Goal: Information Seeking & Learning: Understand process/instructions

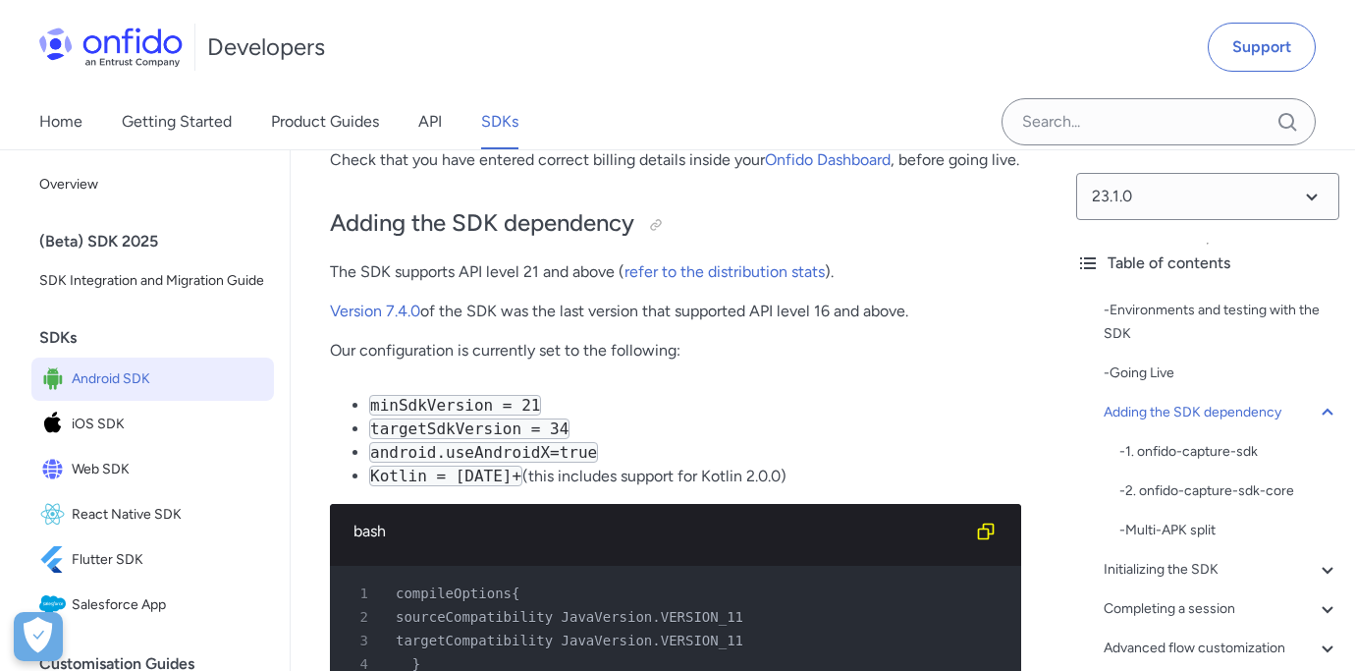
click at [107, 236] on div "(Beta) SDK 2025" at bounding box center [160, 241] width 243 height 39
click at [137, 277] on span "SDK Integration and Migration Guide" at bounding box center [152, 281] width 227 height 24
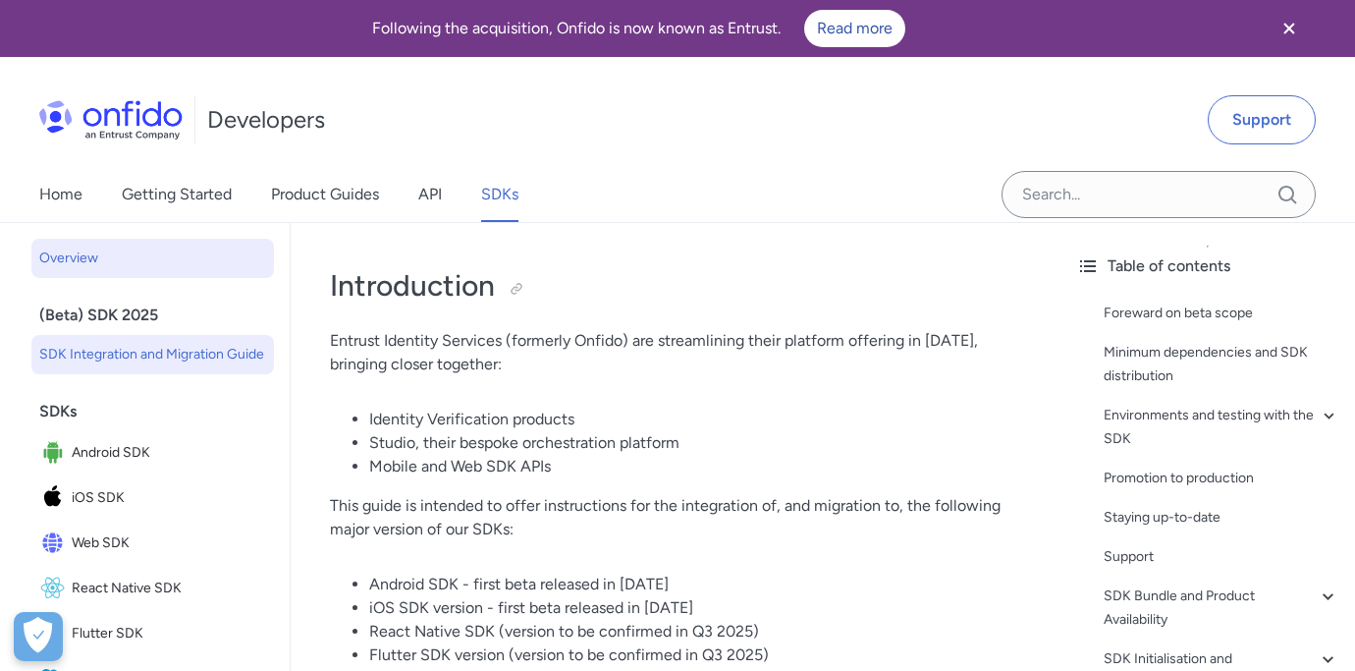
click at [129, 258] on span "Overview" at bounding box center [152, 259] width 227 height 24
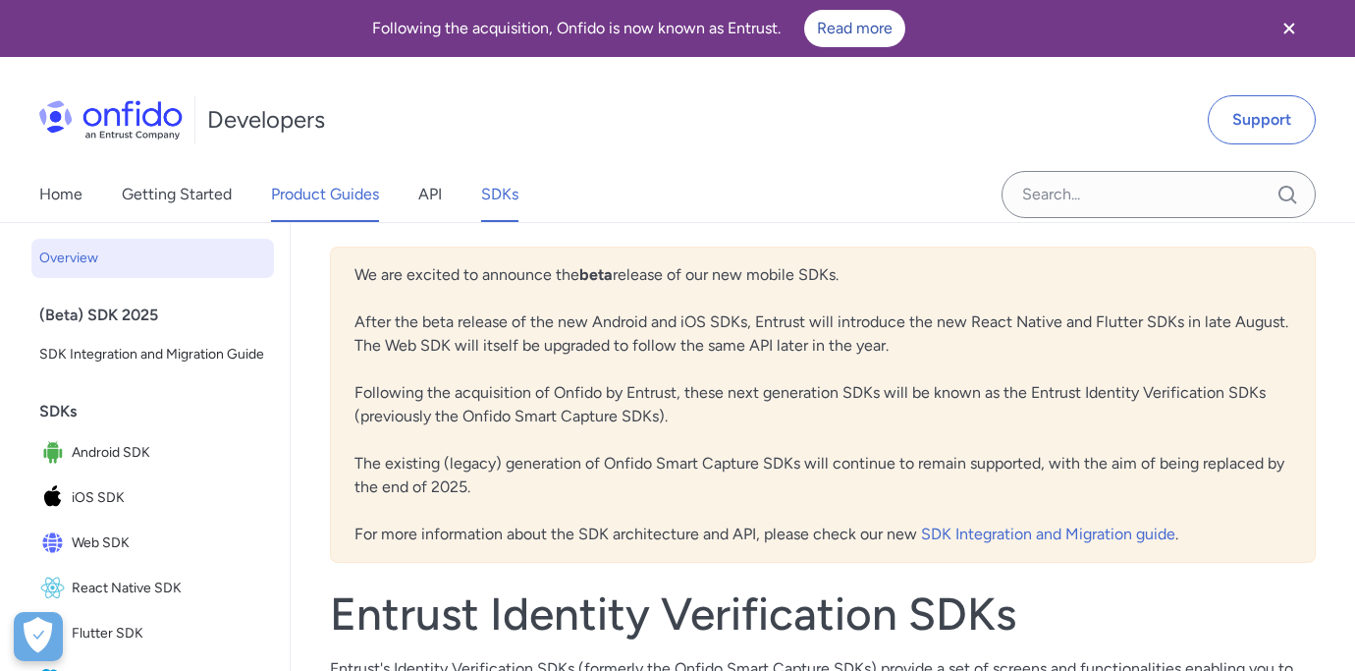
click at [327, 202] on link "Product Guides" at bounding box center [325, 194] width 108 height 55
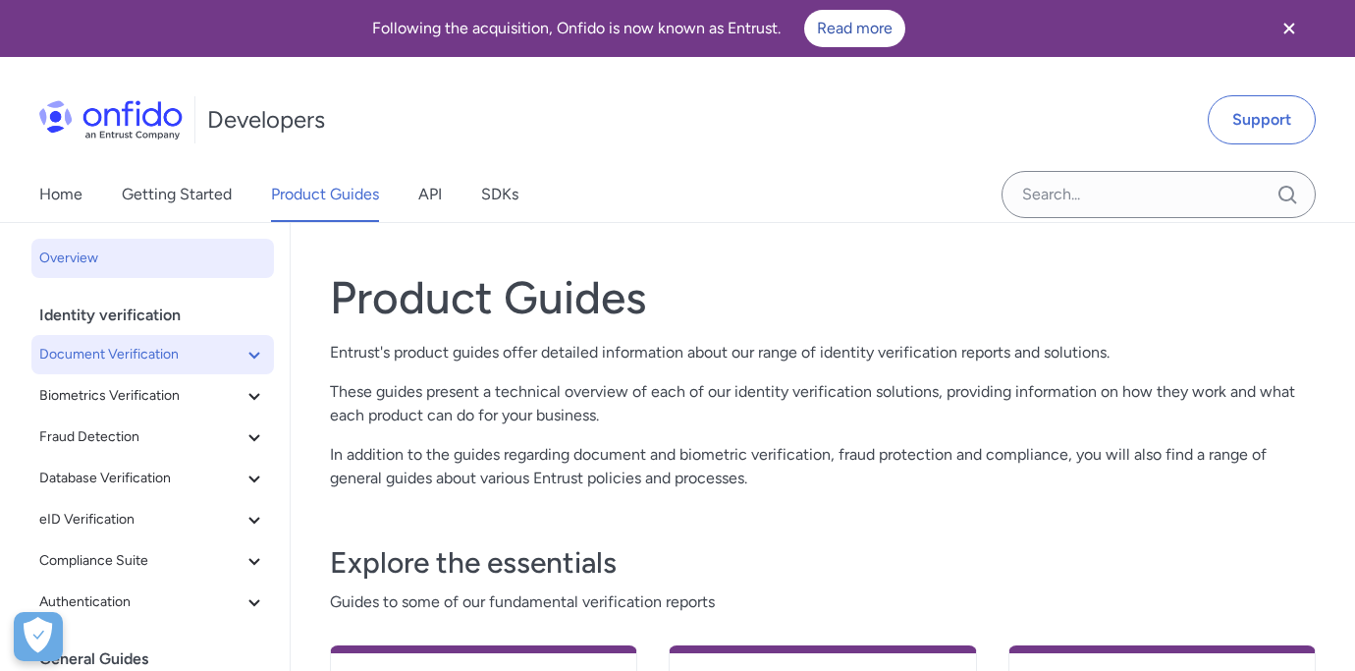
click at [266, 365] on button "Document Verification" at bounding box center [152, 354] width 243 height 39
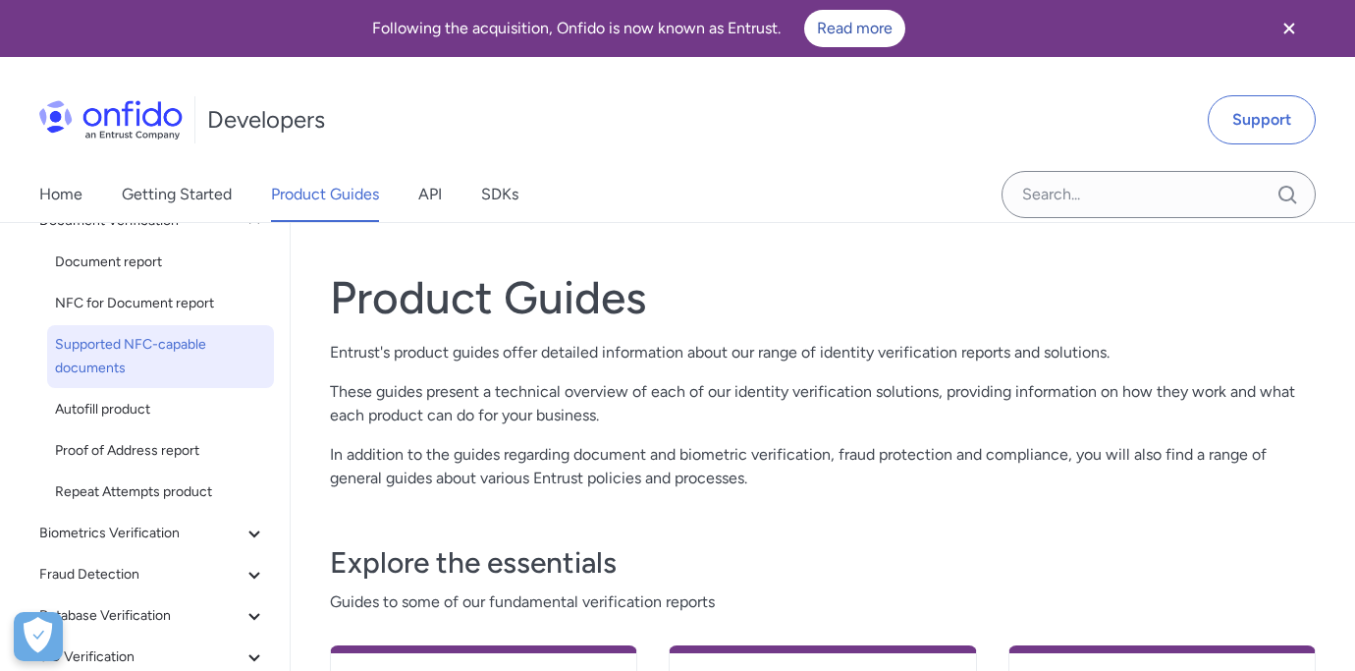
scroll to position [214, 0]
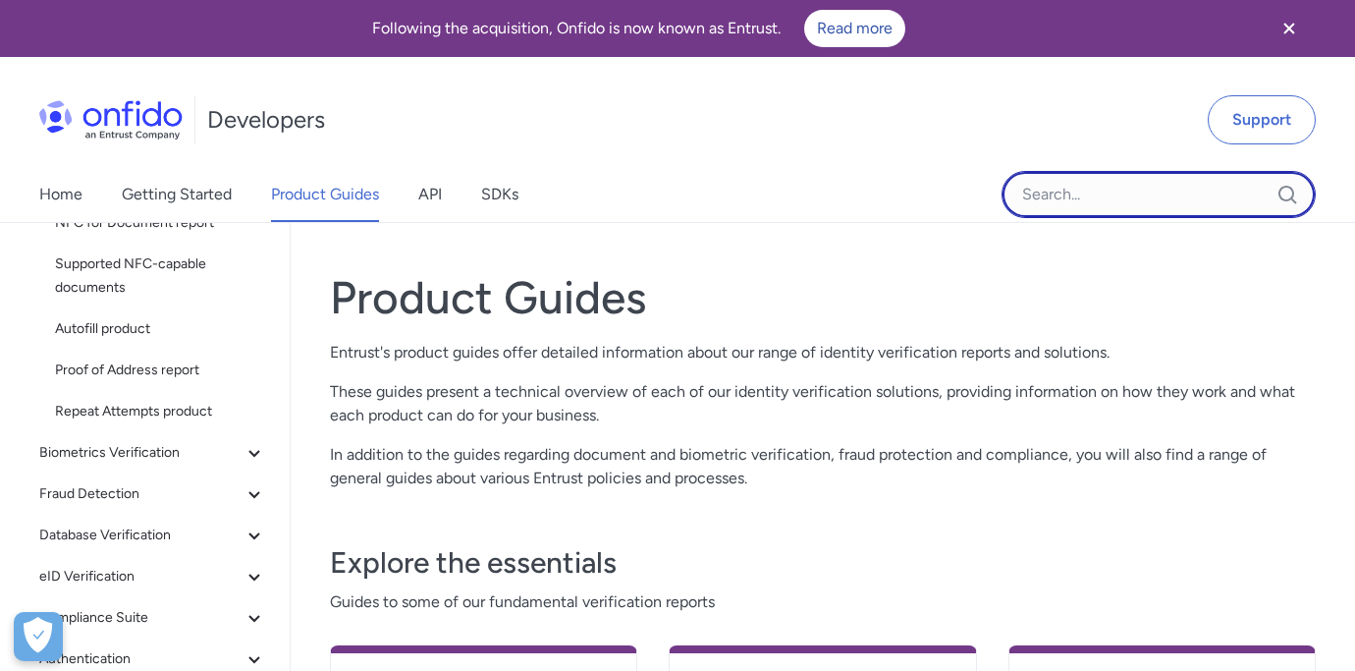
click at [1165, 197] on input "Onfido search input field" at bounding box center [1159, 194] width 314 height 47
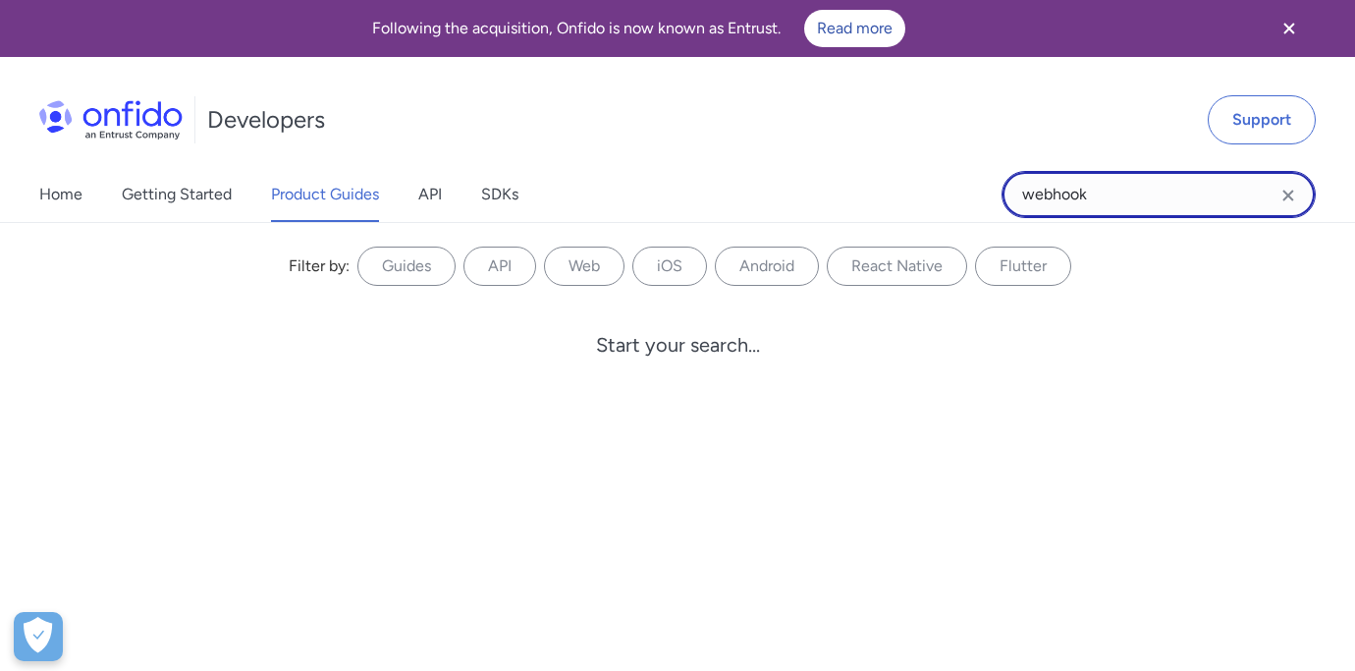
type input "webhook"
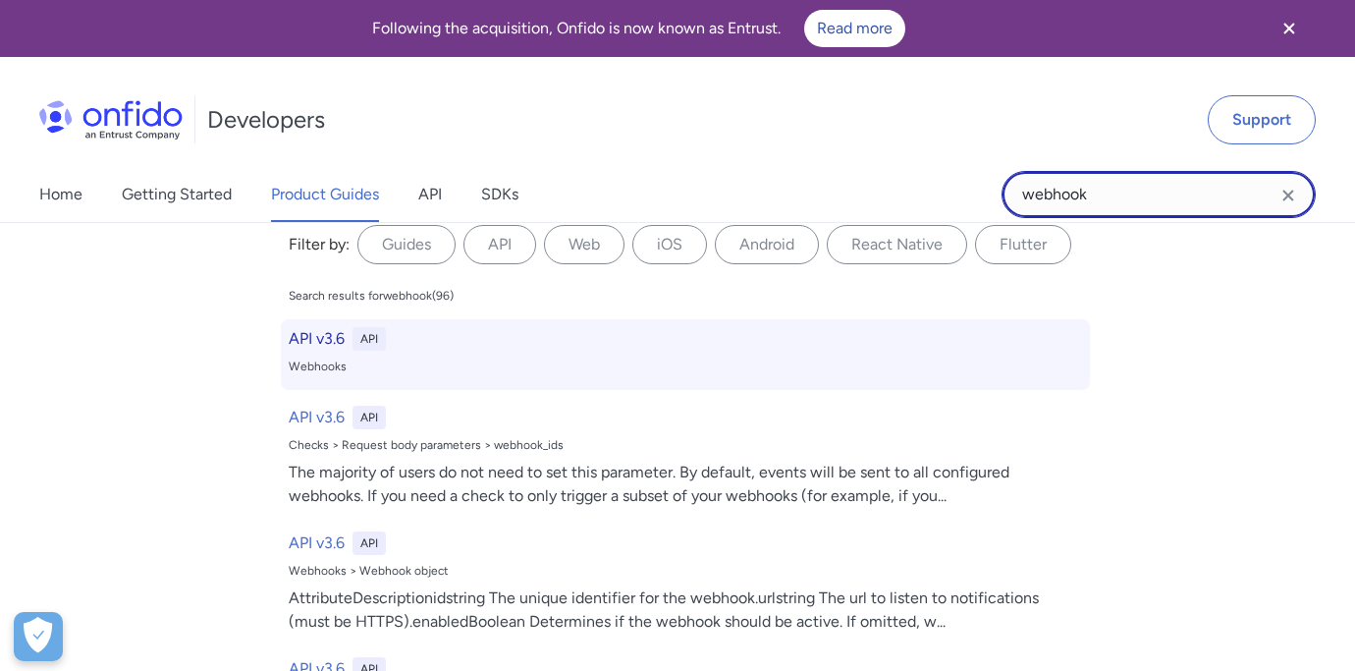
scroll to position [24, 0]
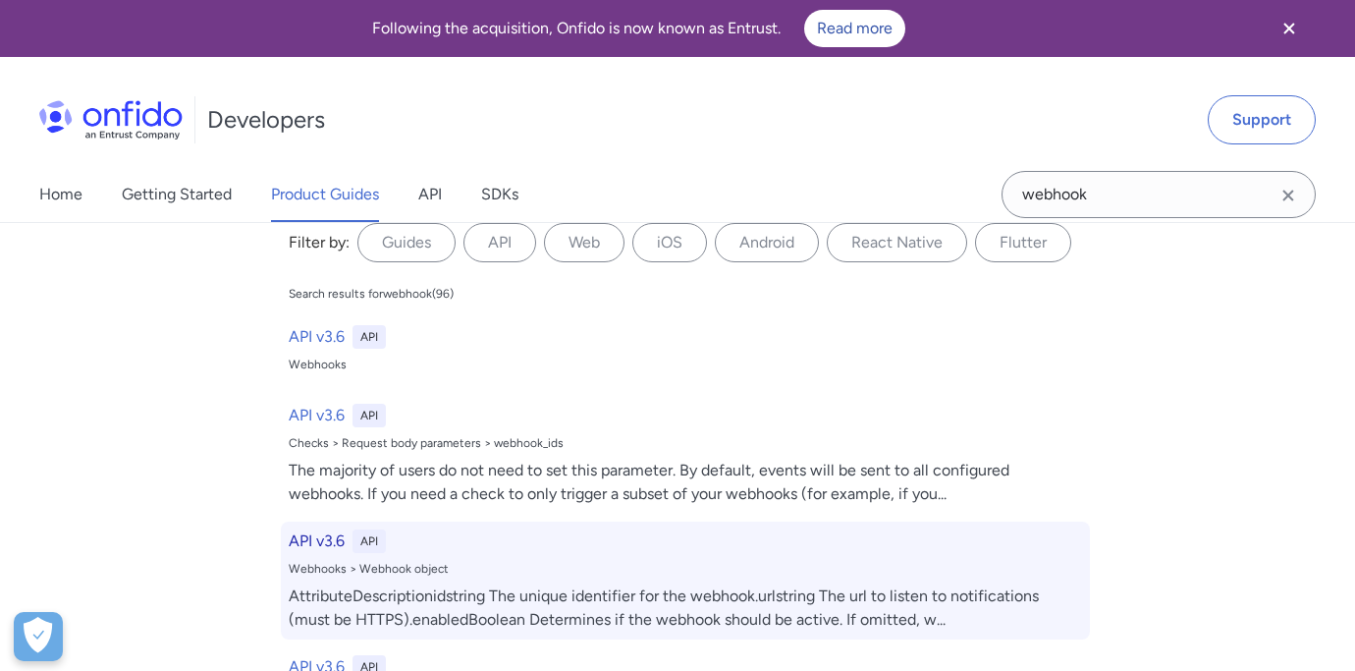
click at [318, 535] on h6 "API v3.6" at bounding box center [317, 541] width 56 height 24
select select "http"
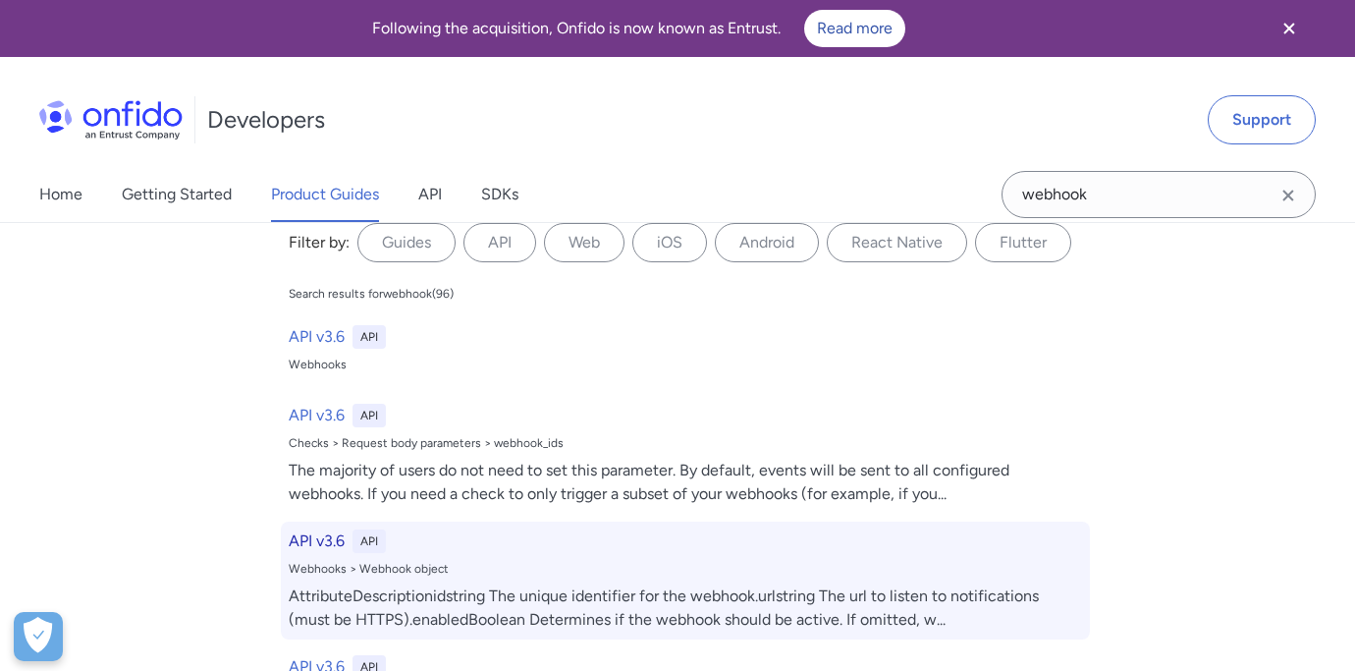
select select "http"
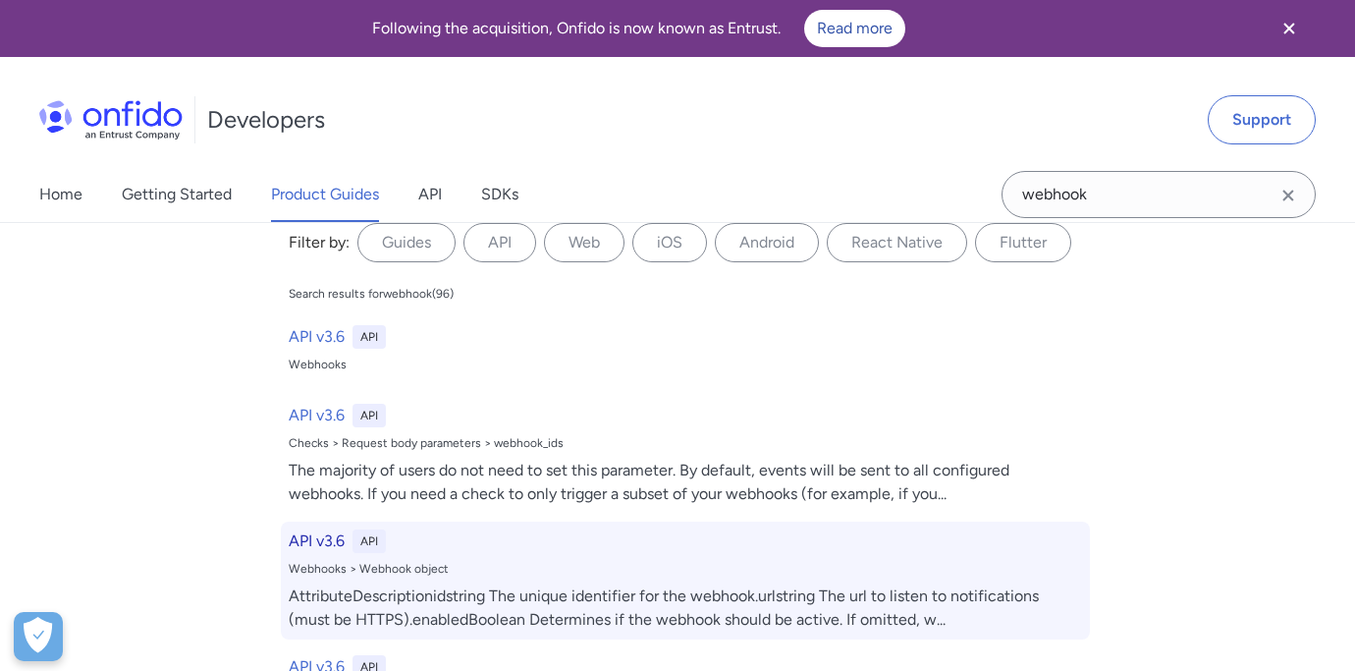
select select "http"
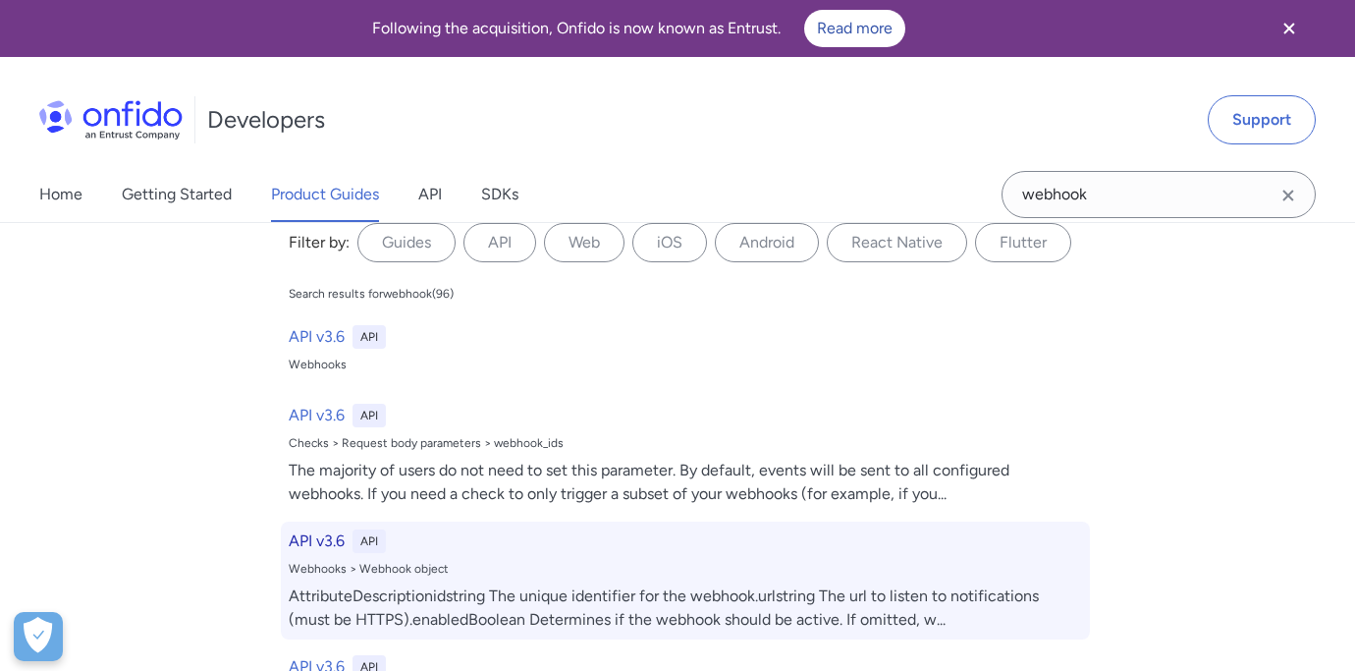
select select "http"
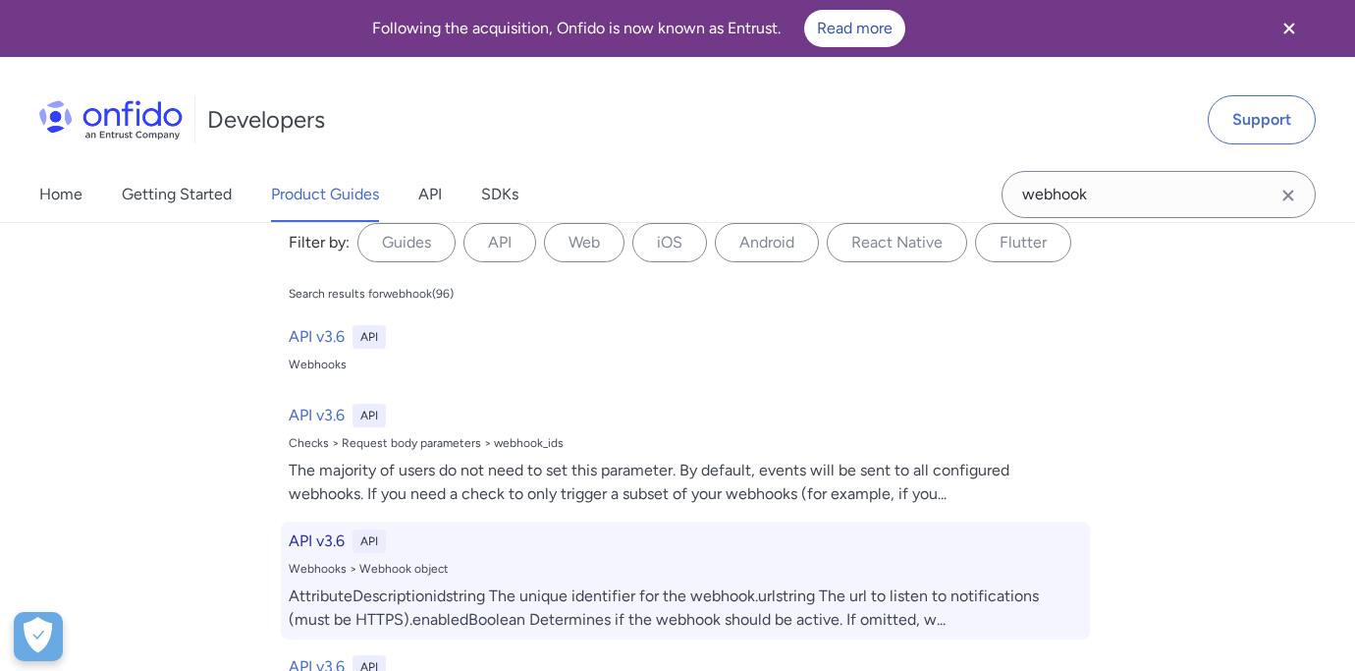
select select "http"
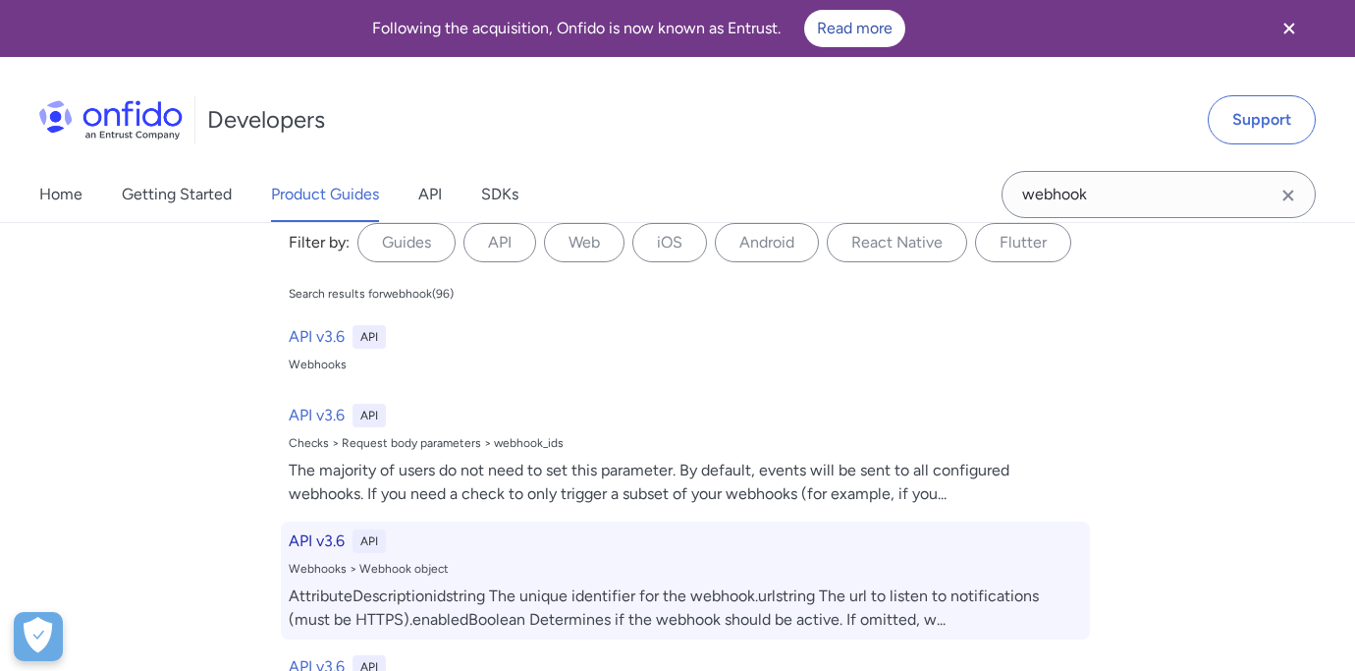
select select "http"
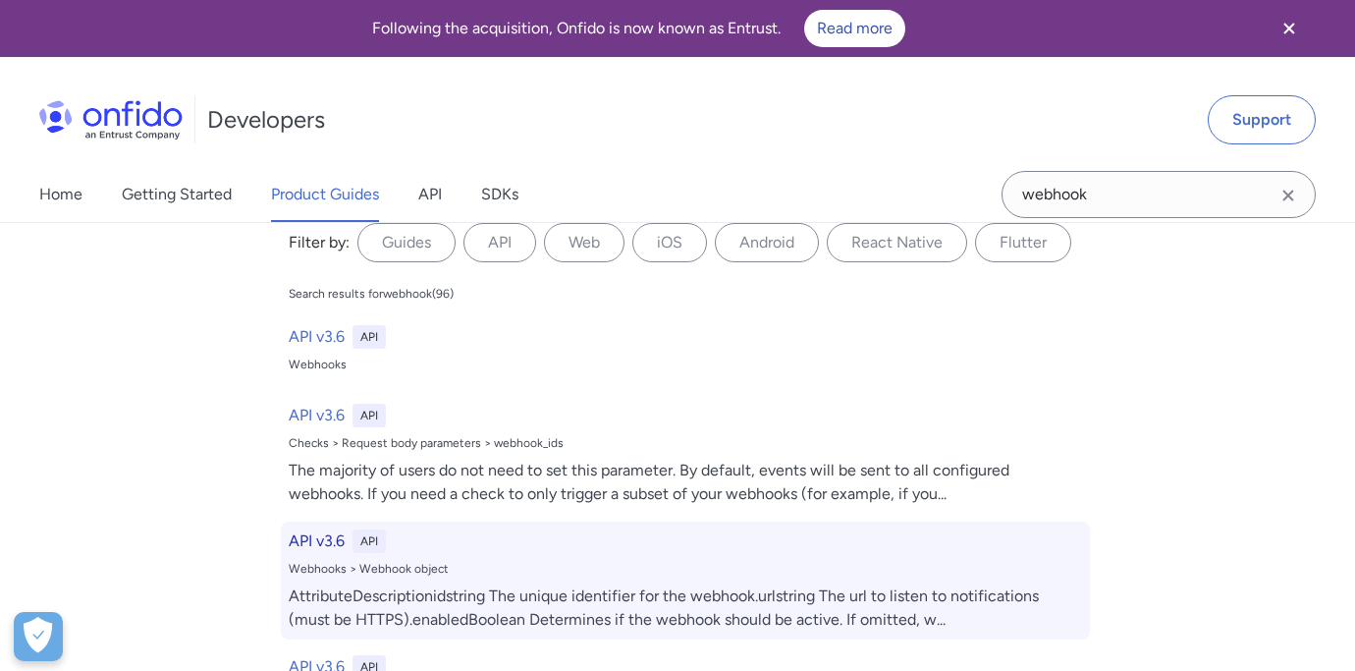
select select "http"
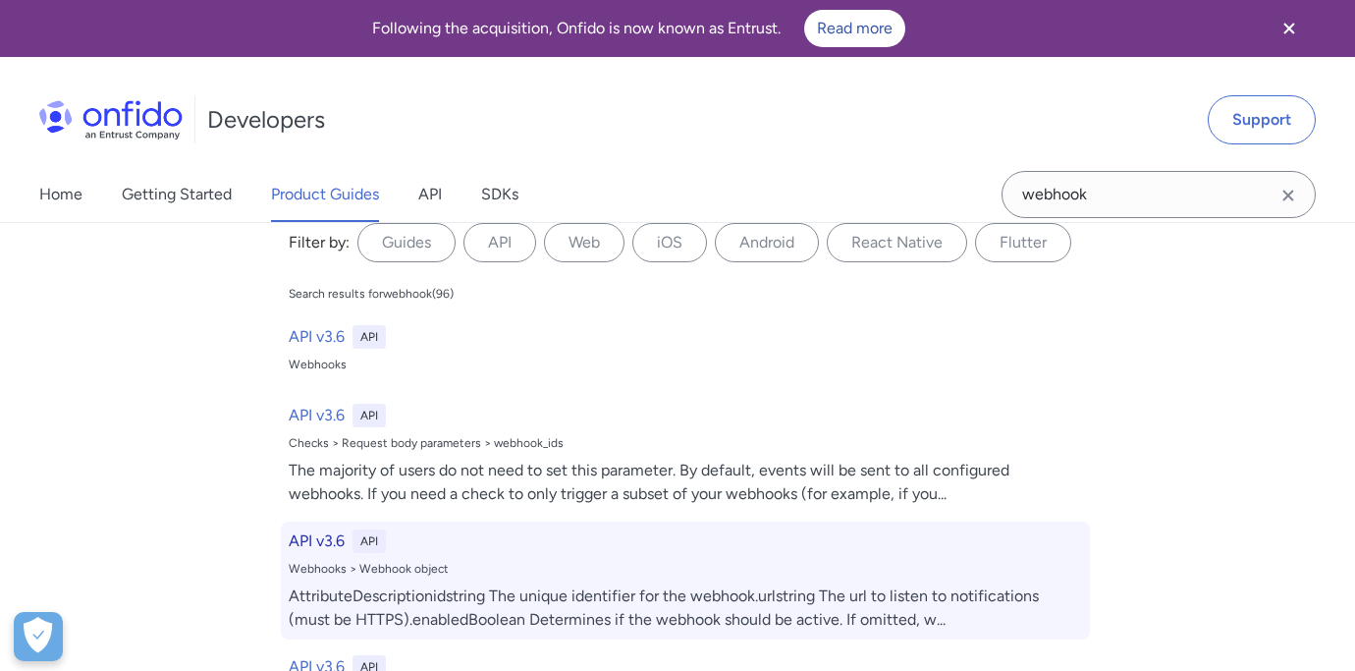
select select "http"
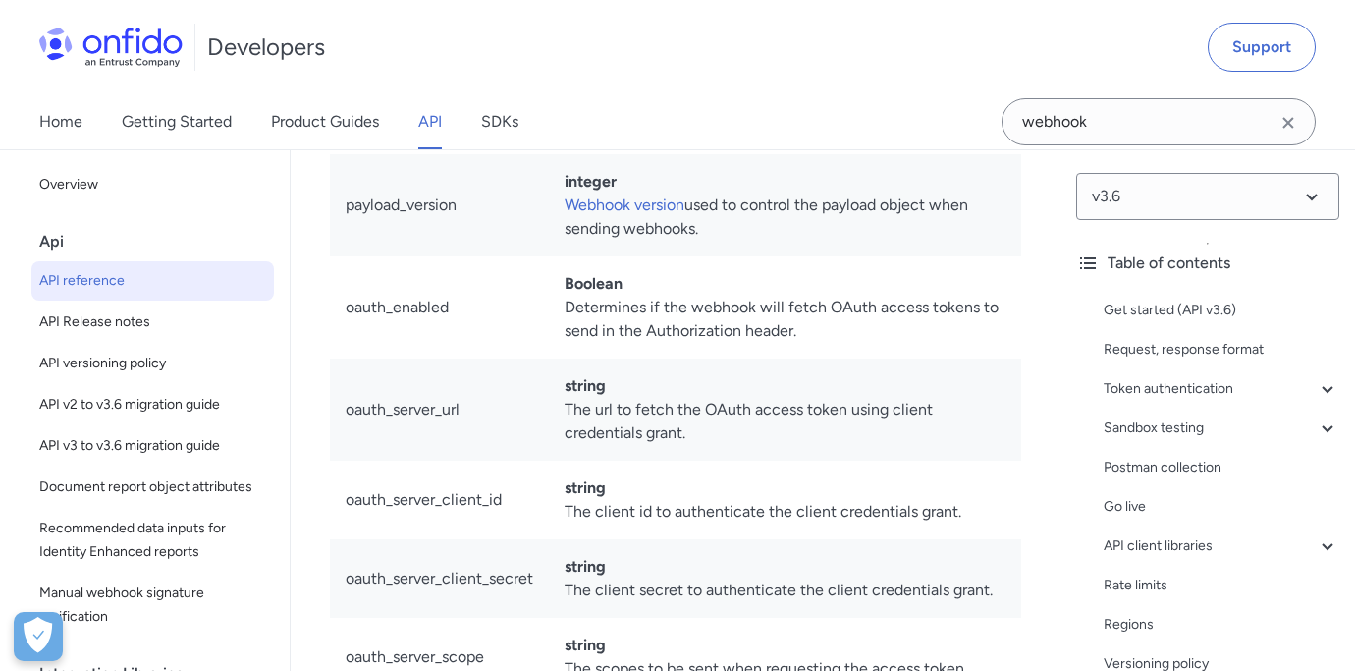
scroll to position [190553, 0]
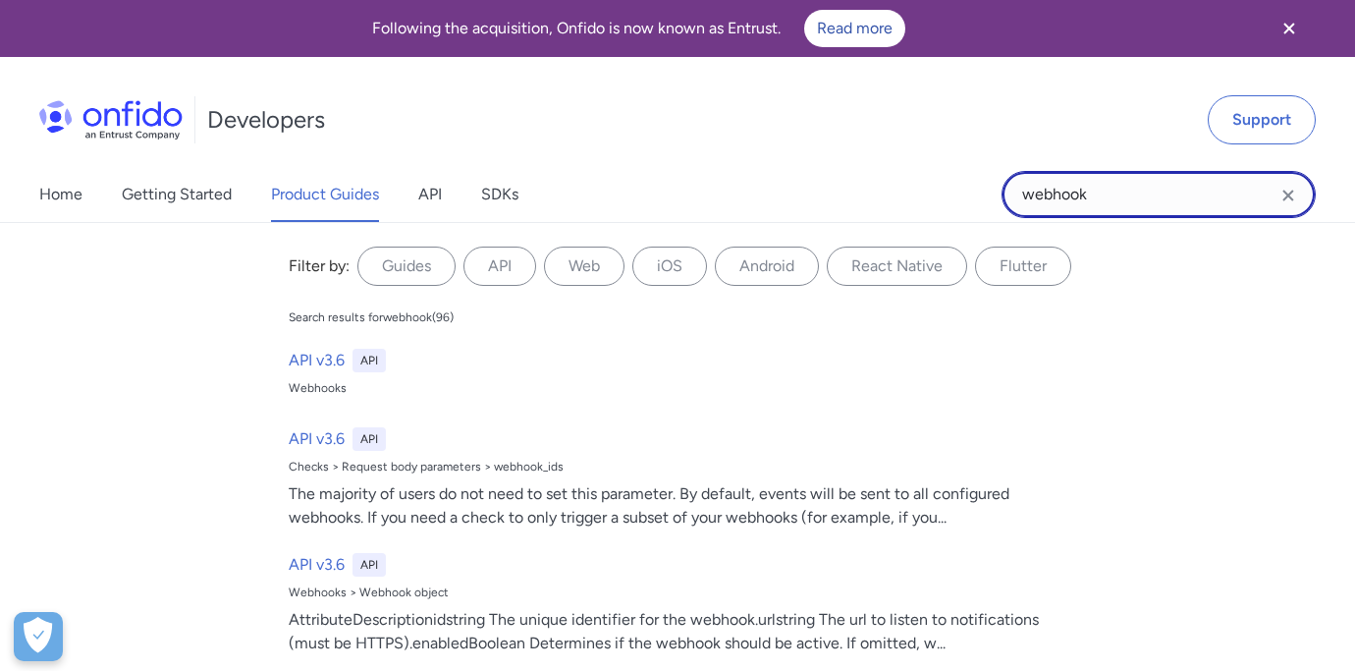
click at [1127, 190] on input "webhook" at bounding box center [1159, 194] width 314 height 47
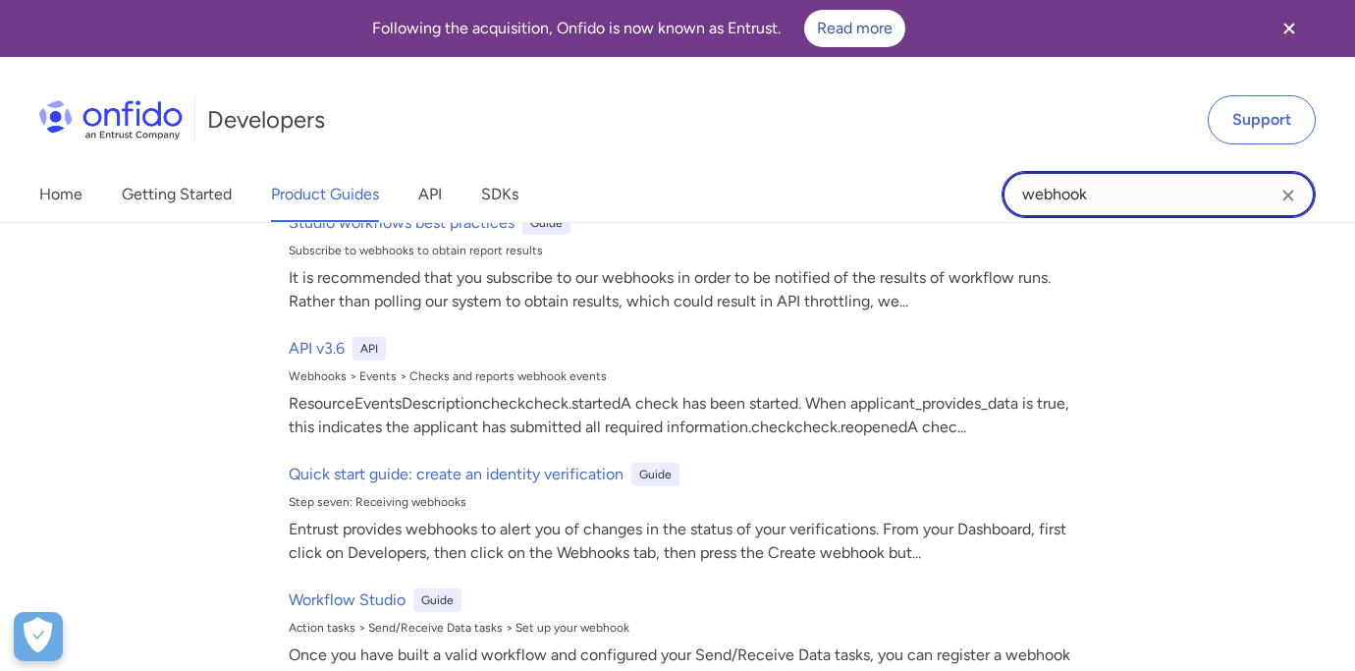
scroll to position [2931, 0]
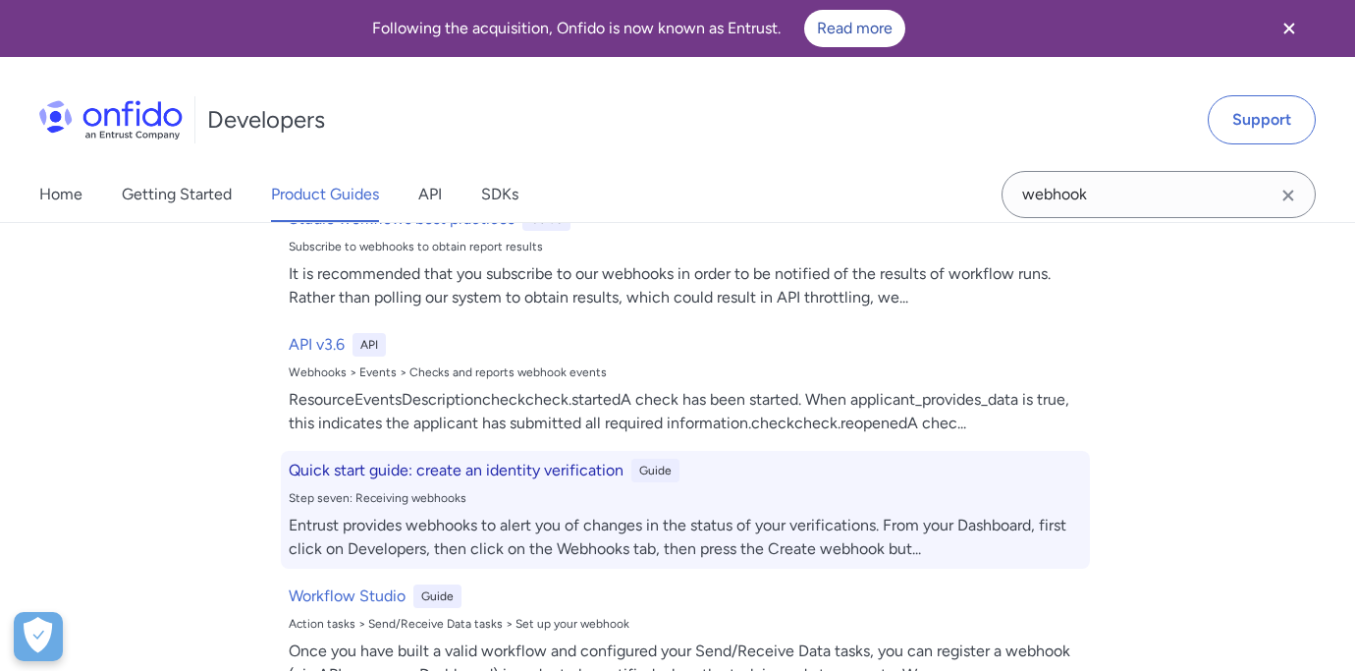
click at [542, 490] on div "Step seven: Receiving webhooks" at bounding box center [686, 498] width 794 height 16
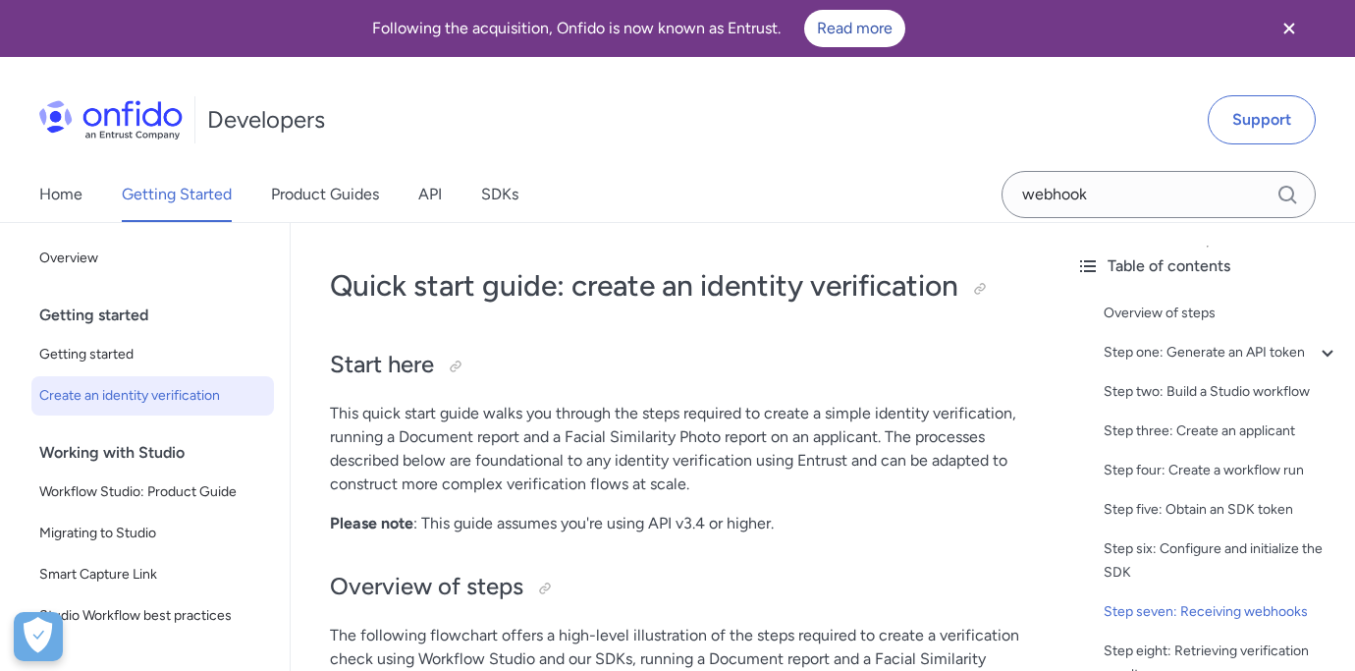
scroll to position [6767, 0]
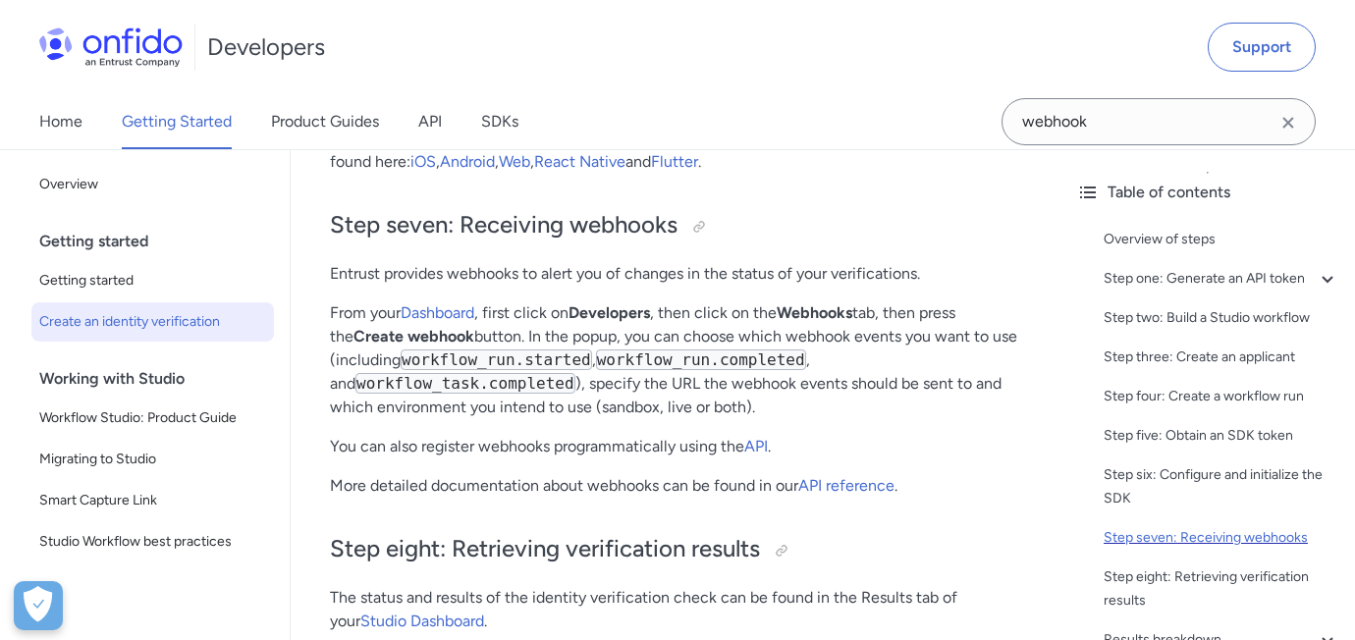
click at [1254, 542] on div "Step seven: Receiving webhooks" at bounding box center [1222, 538] width 236 height 24
click at [776, 241] on h2 "Step seven: Receiving webhooks" at bounding box center [675, 225] width 691 height 33
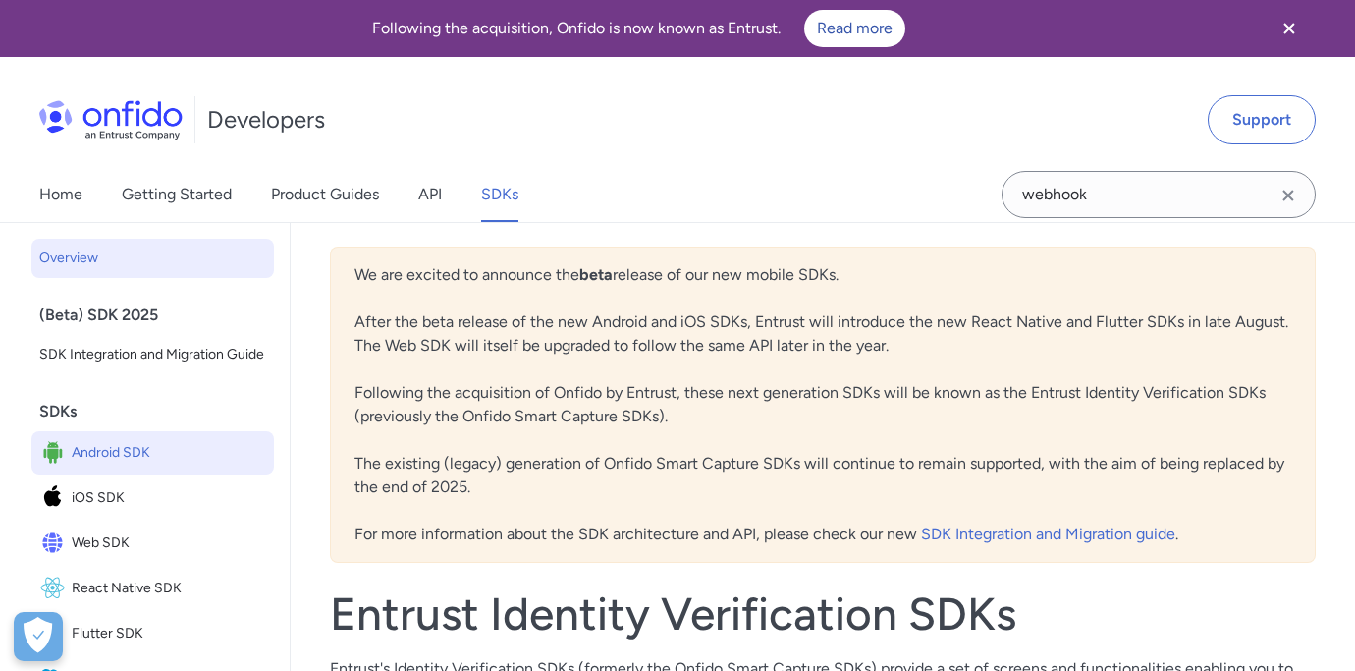
click at [141, 466] on link "Android SDK" at bounding box center [152, 452] width 243 height 43
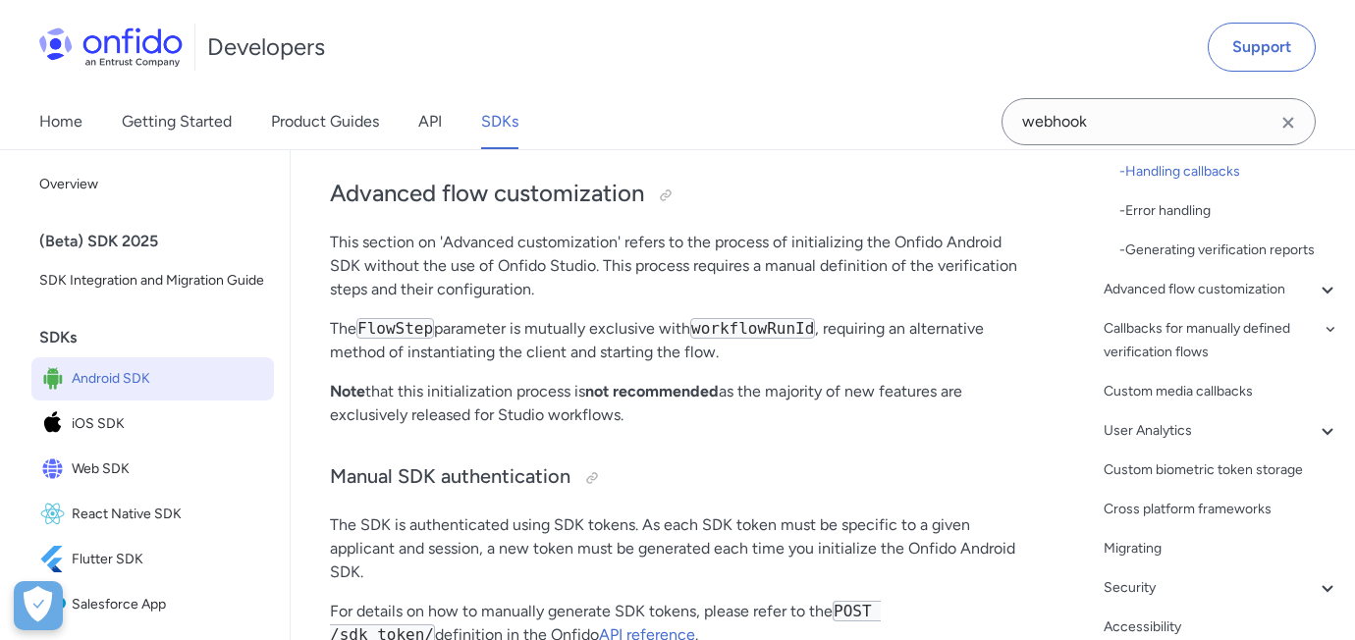
scroll to position [15617, 0]
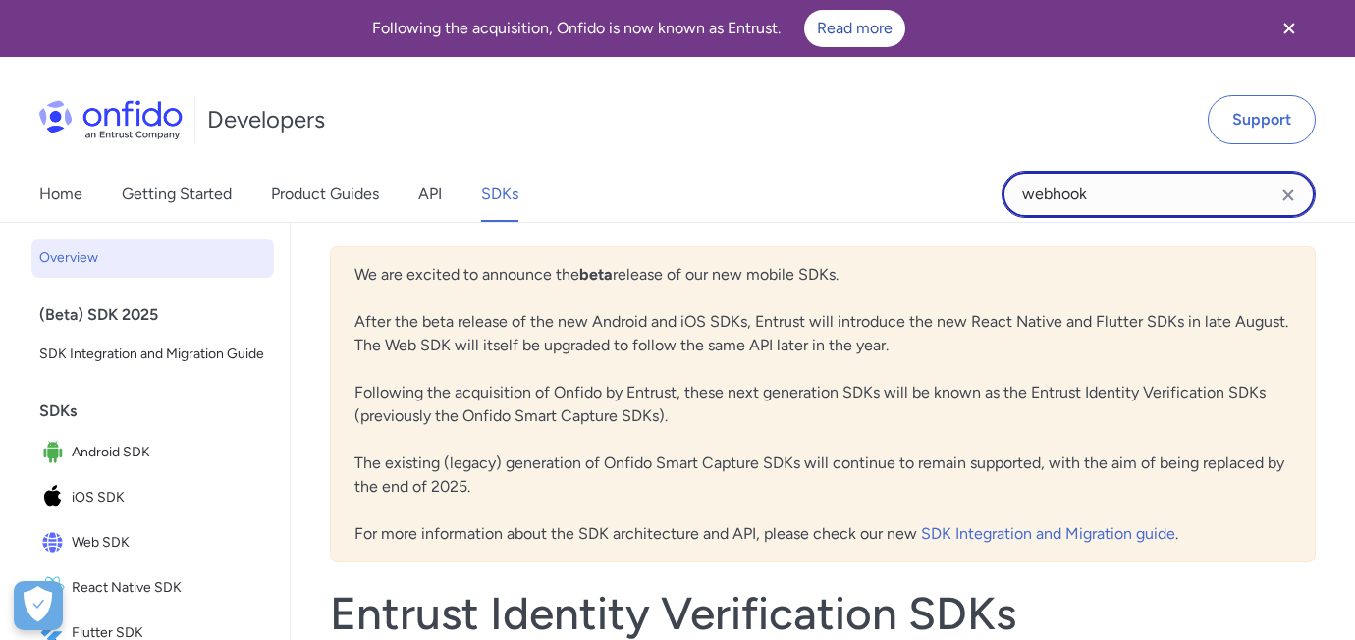
click at [1121, 199] on input "webhook" at bounding box center [1159, 194] width 314 height 47
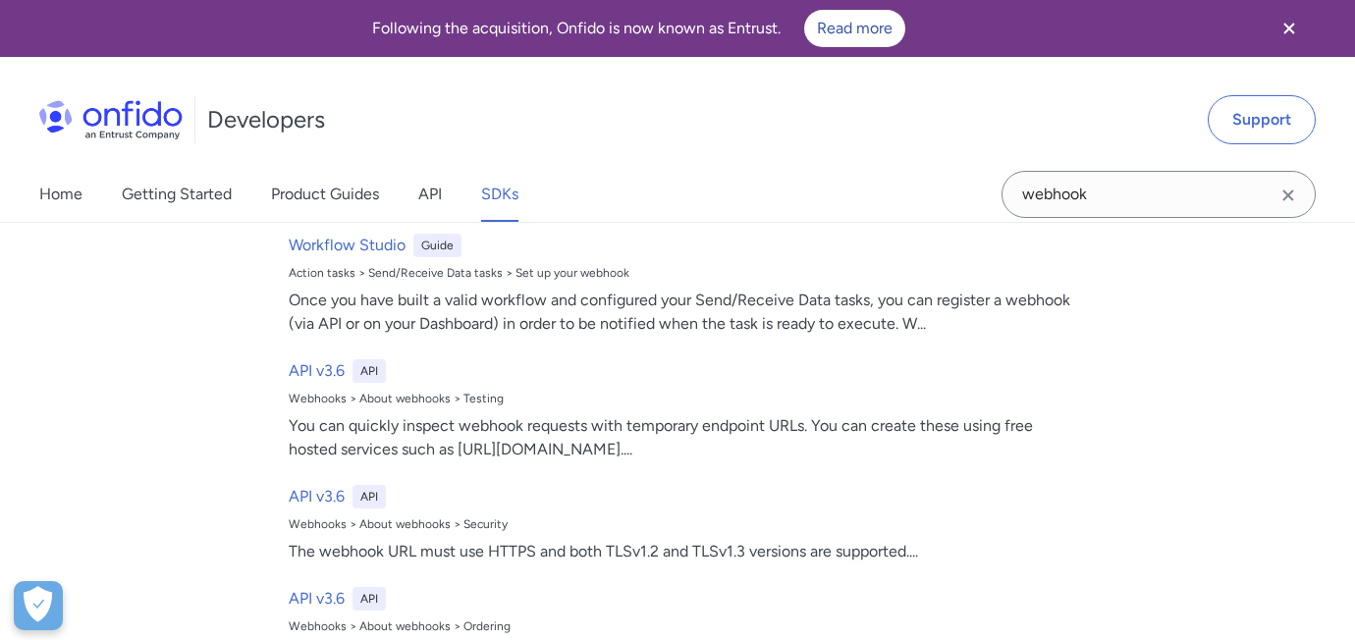
scroll to position [701, 0]
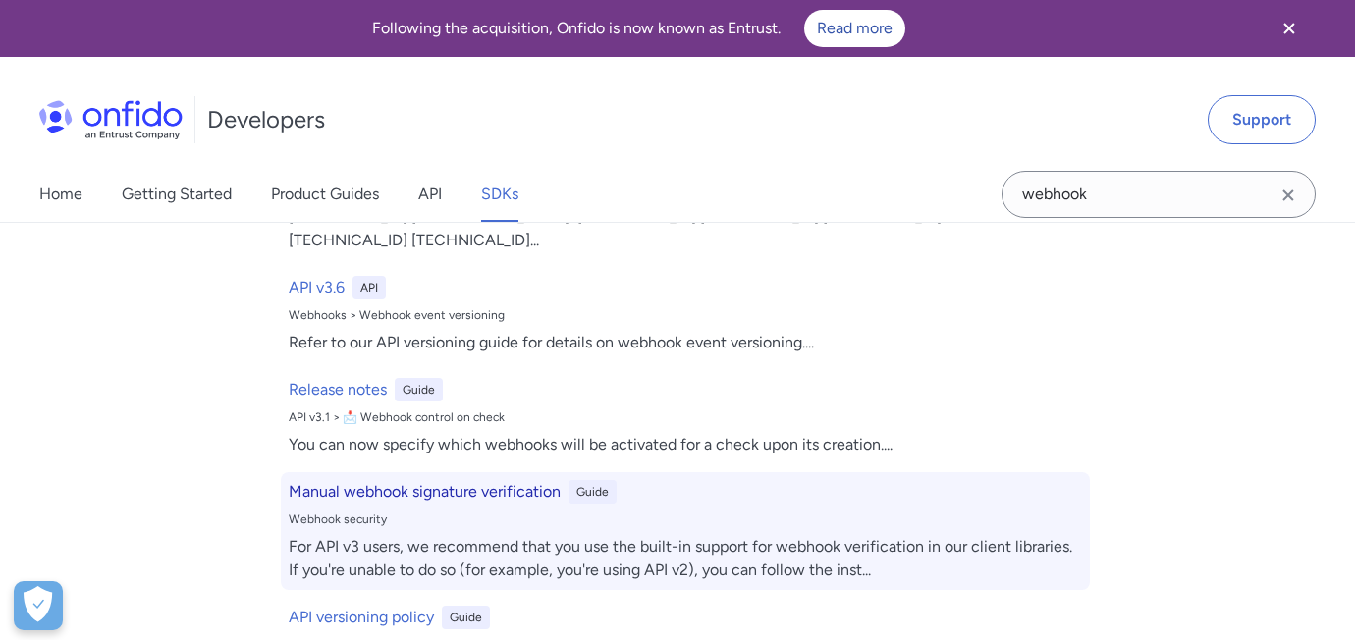
click at [539, 509] on div "Manual webhook signature verification Guide Webhook security For API v3 users, …" at bounding box center [685, 531] width 809 height 118
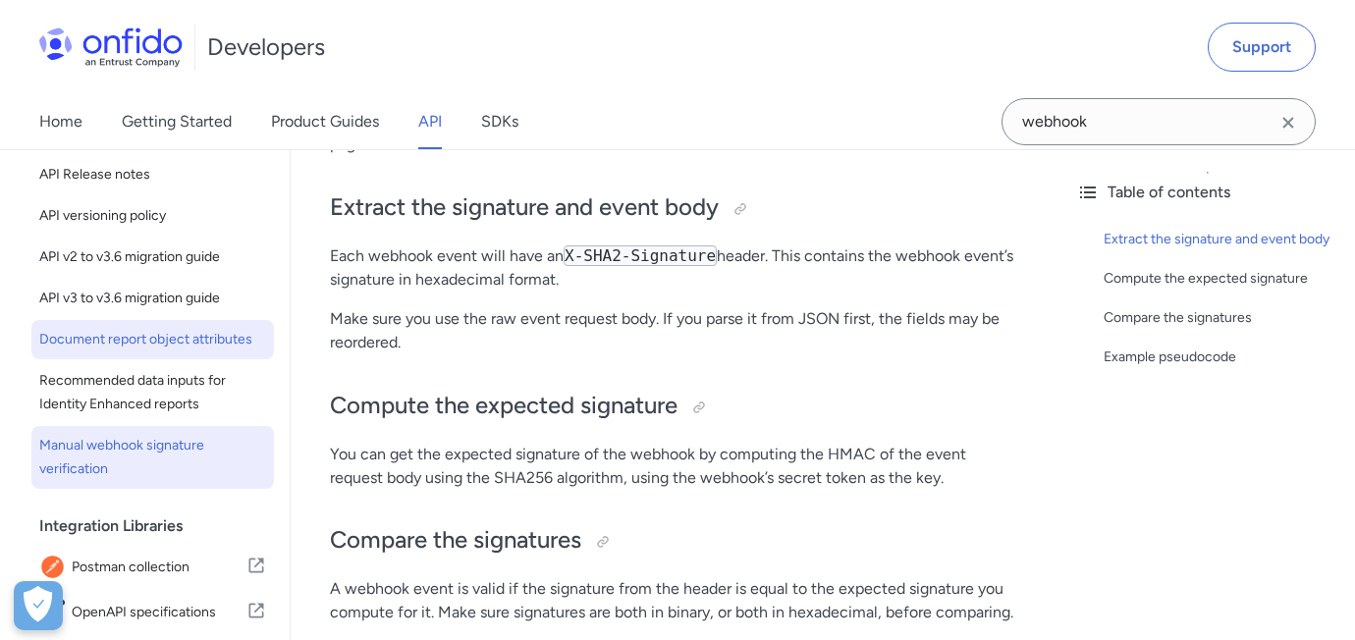
scroll to position [148, 0]
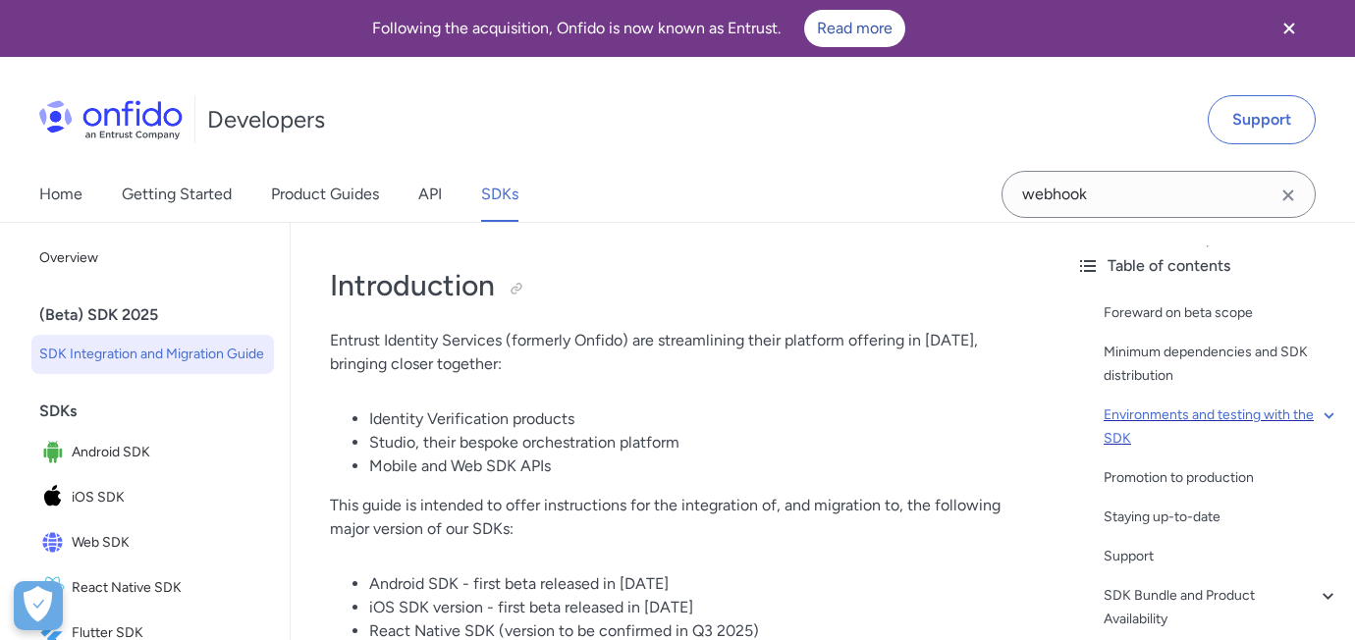
scroll to position [114, 0]
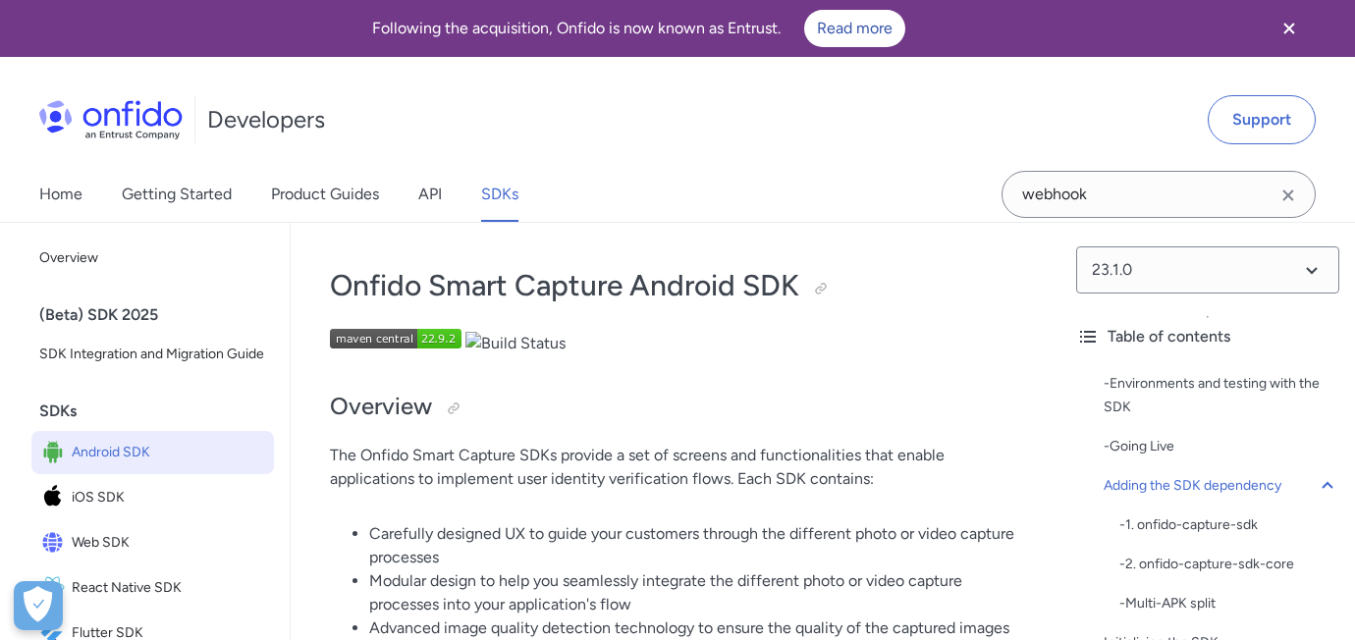
scroll to position [1343, 0]
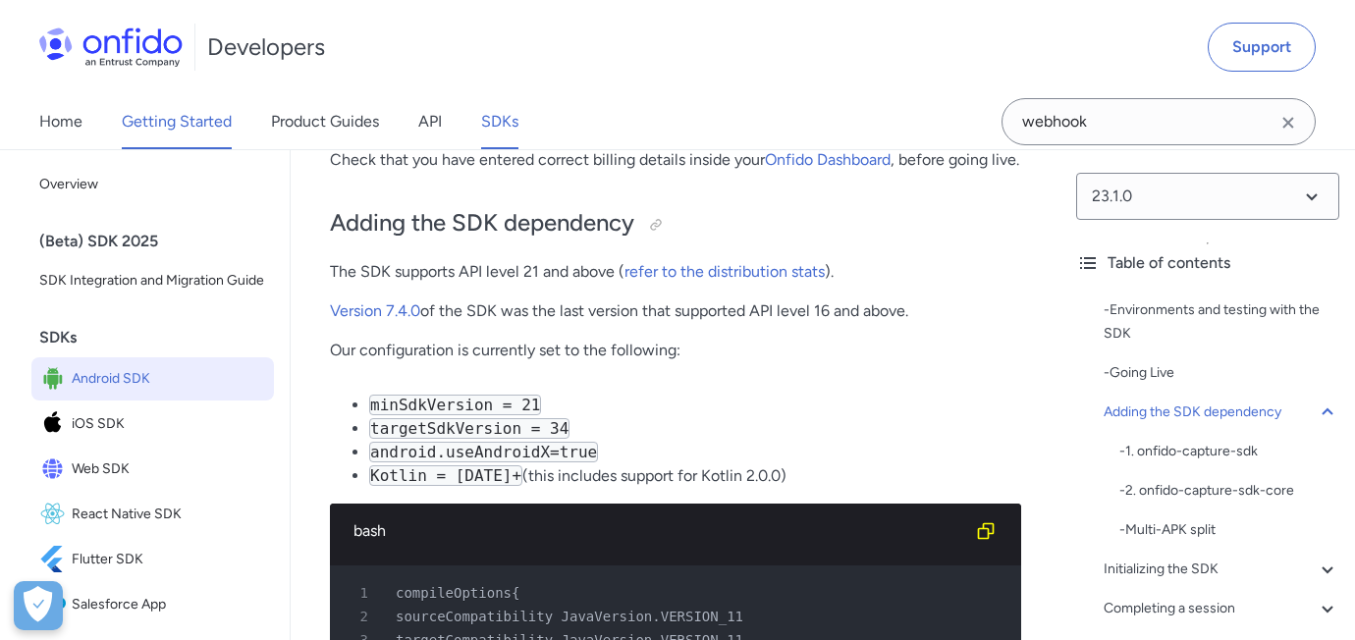
click at [206, 126] on link "Getting Started" at bounding box center [177, 121] width 110 height 55
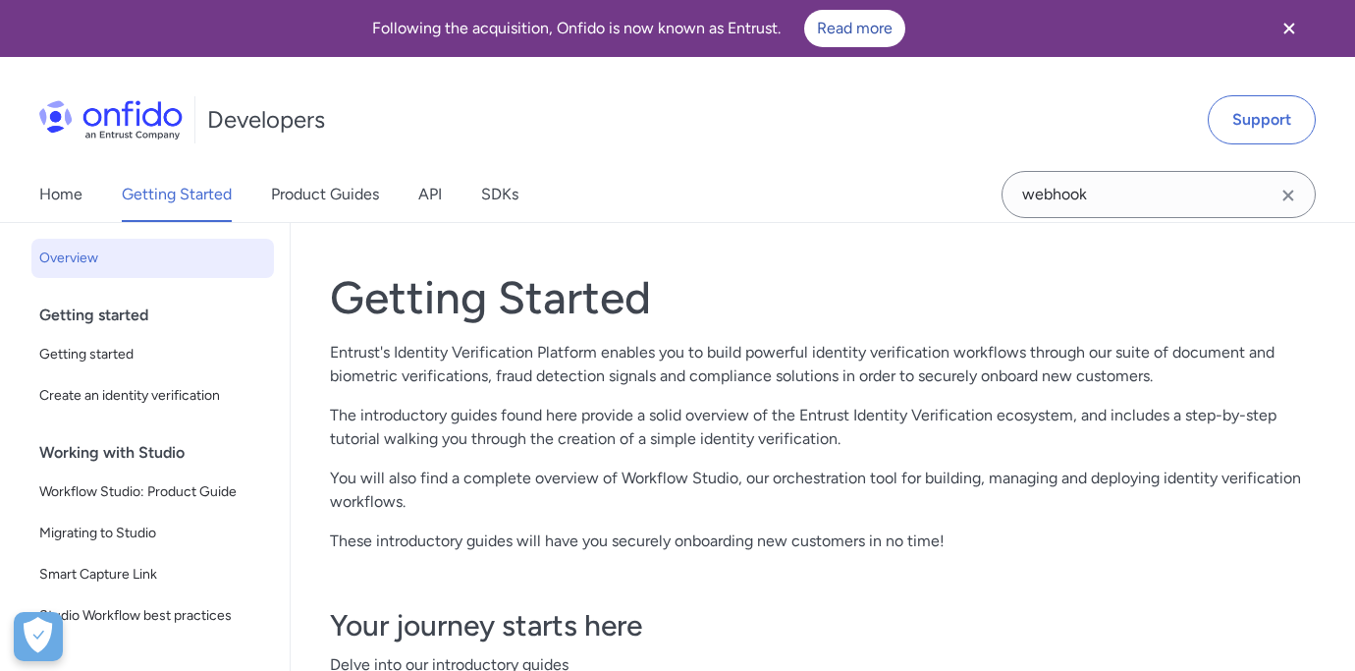
click at [312, 166] on div "Developers Support" at bounding box center [677, 120] width 1355 height 94
click at [312, 186] on link "Product Guides" at bounding box center [325, 194] width 108 height 55
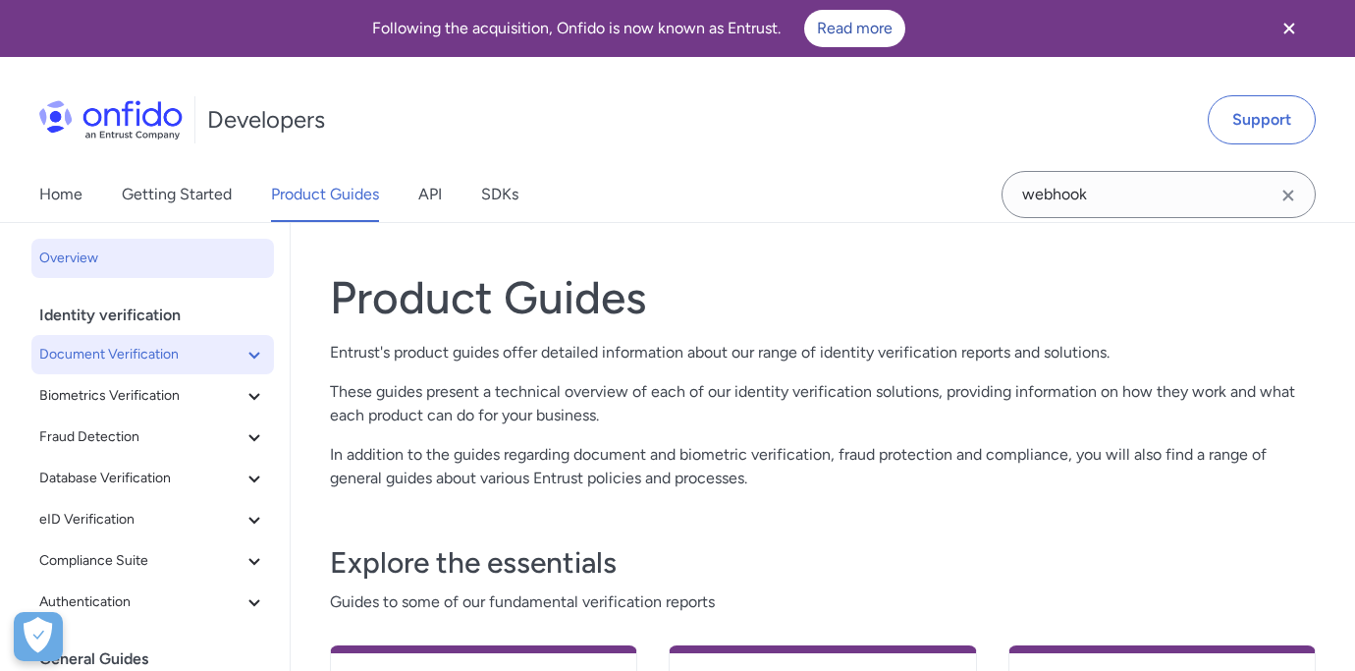
click at [255, 356] on icon at bounding box center [253, 355] width 11 height 7
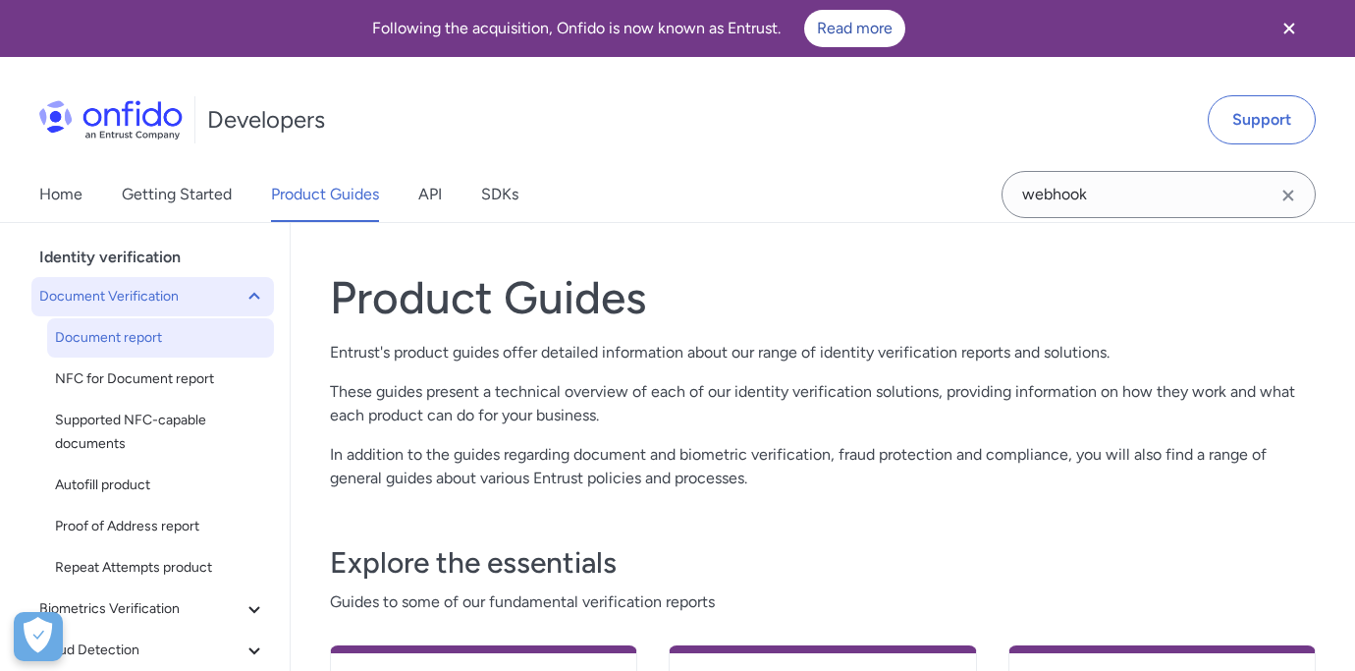
scroll to position [55, 0]
click at [198, 302] on span "Document Verification" at bounding box center [140, 300] width 203 height 24
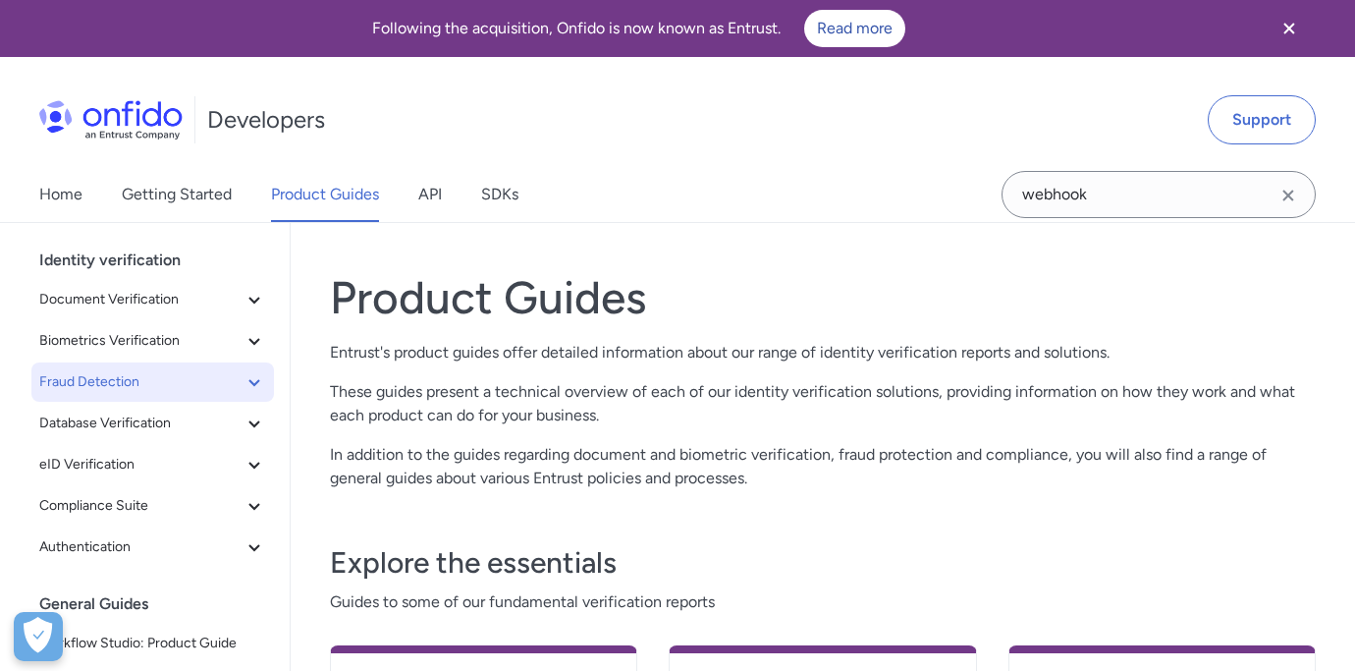
scroll to position [0, 0]
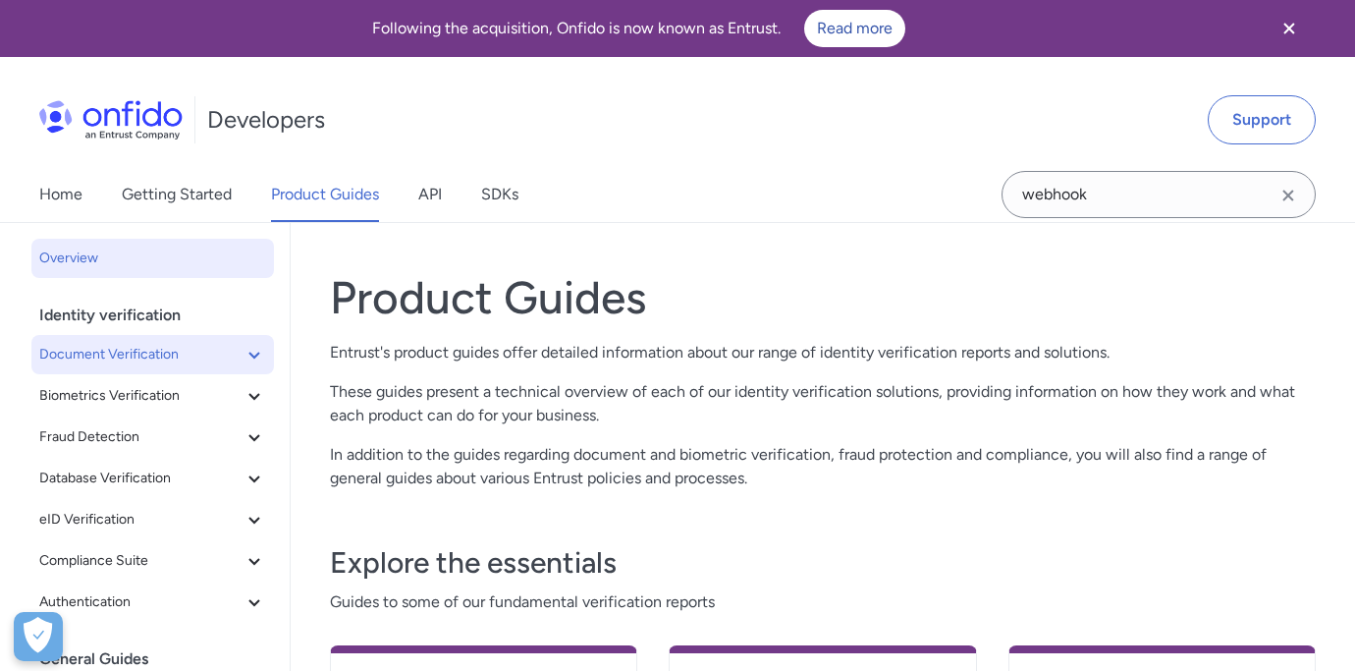
click at [222, 359] on span "Document Verification" at bounding box center [140, 355] width 203 height 24
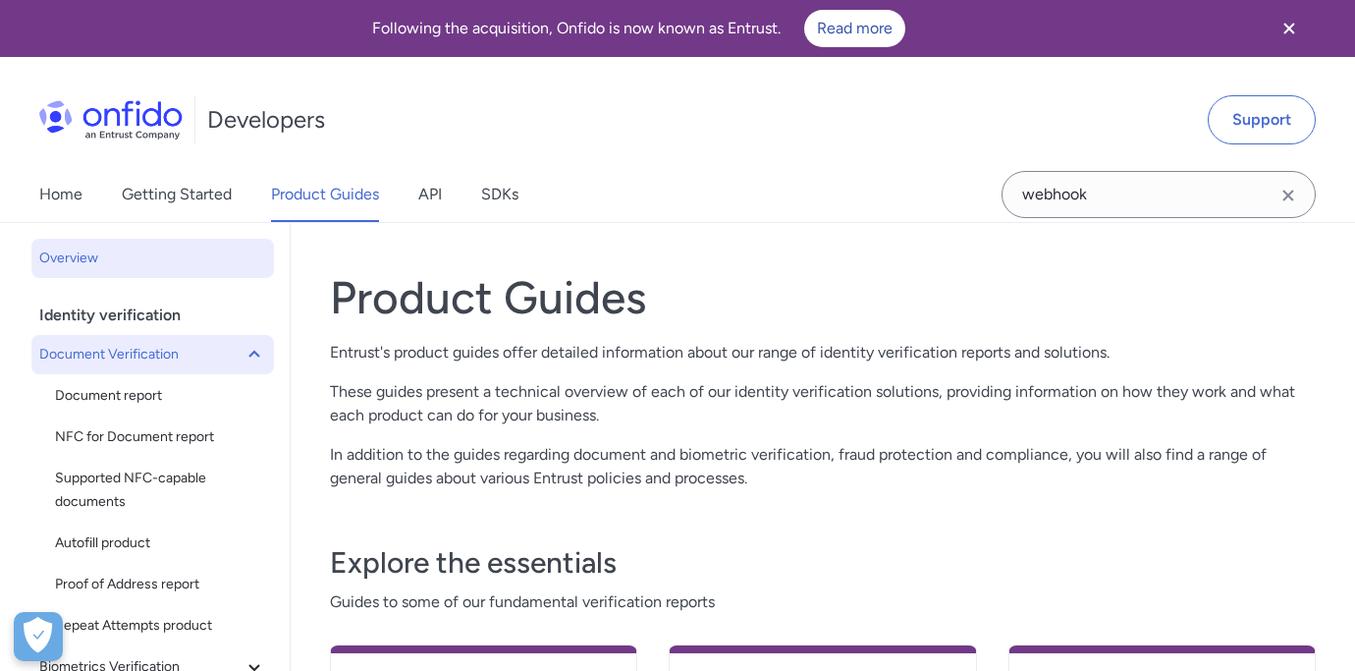
click at [222, 358] on span "Document Verification" at bounding box center [140, 355] width 203 height 24
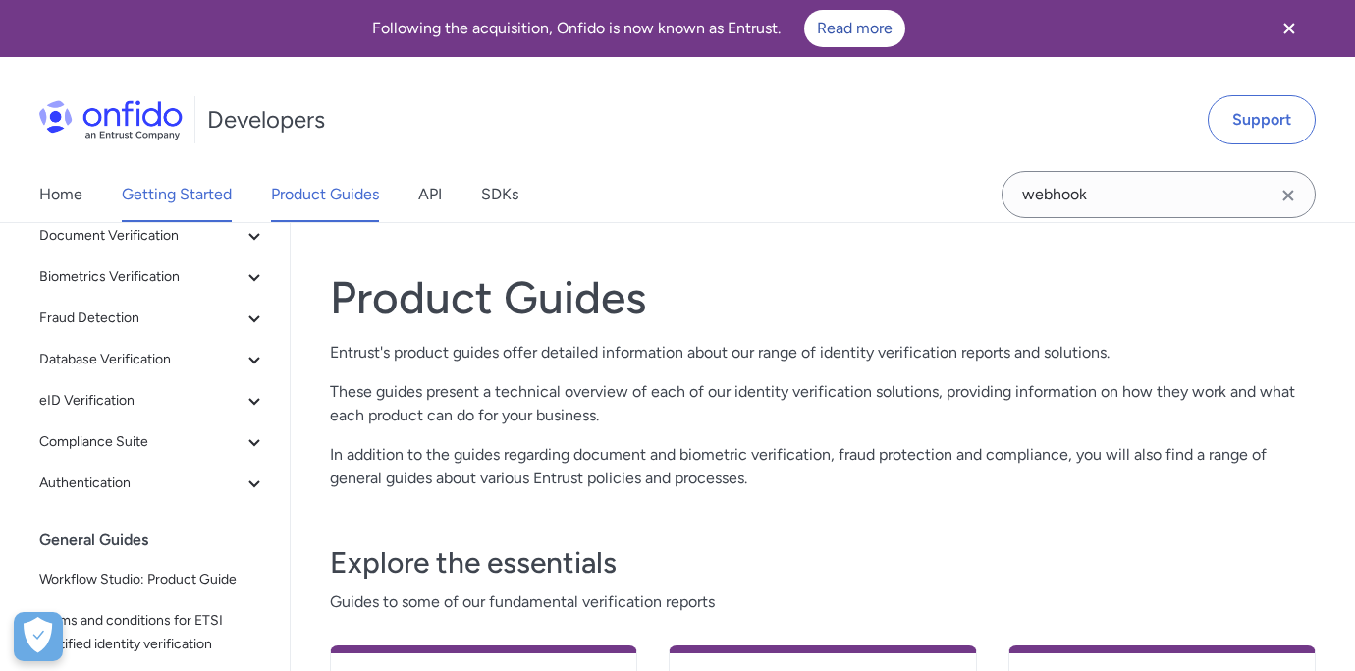
click at [158, 198] on link "Getting Started" at bounding box center [177, 194] width 110 height 55
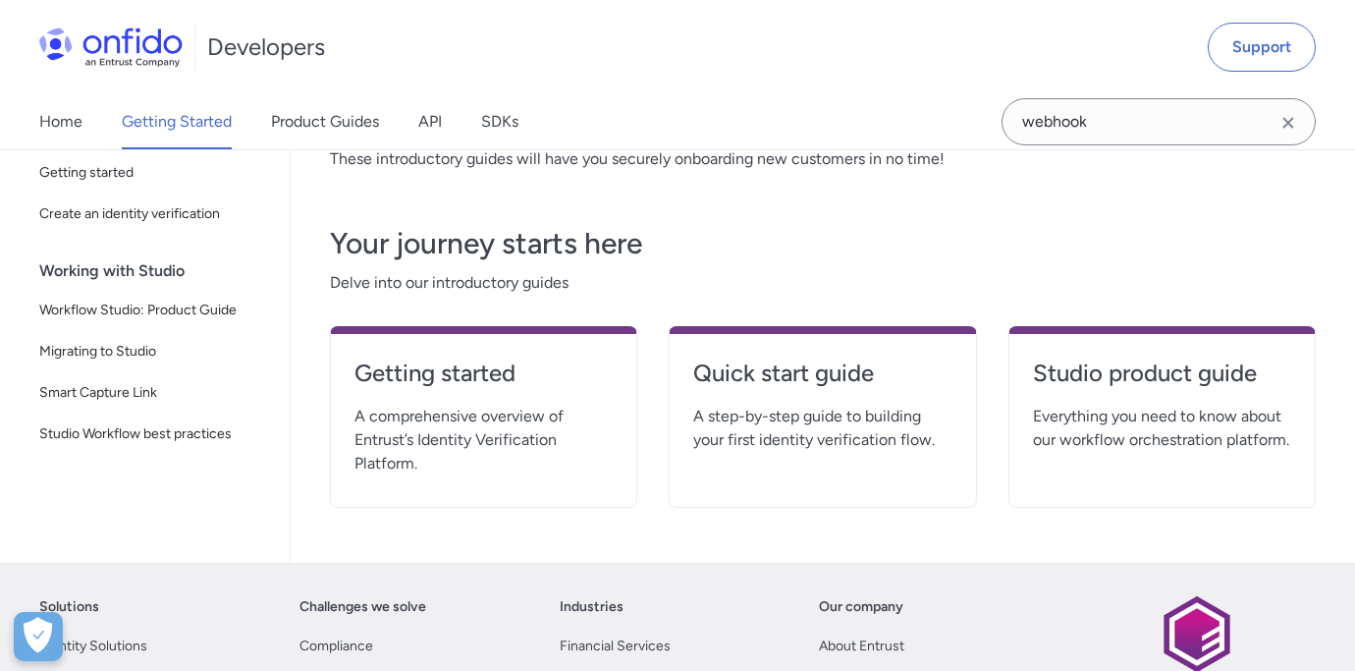
scroll to position [389, 0]
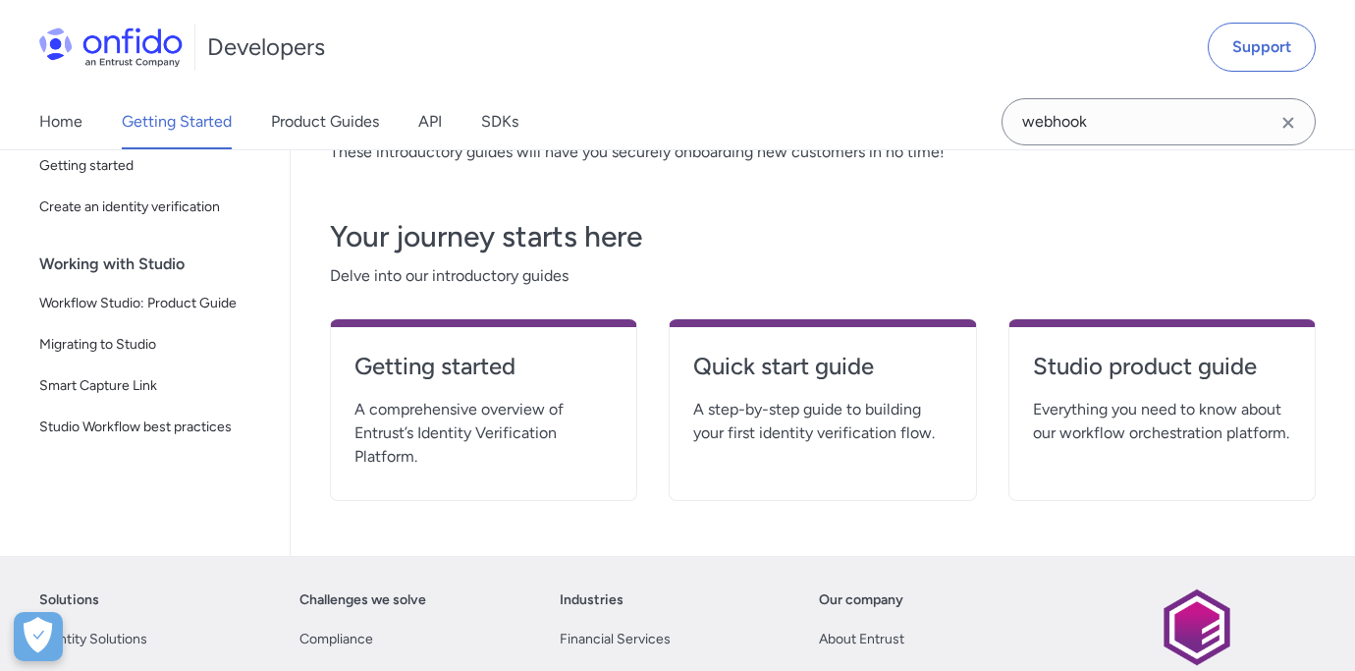
click at [506, 418] on span "A comprehensive overview of Entrust’s Identity Verification Platform." at bounding box center [484, 433] width 258 height 71
click at [467, 359] on h4 "Getting started" at bounding box center [484, 366] width 258 height 31
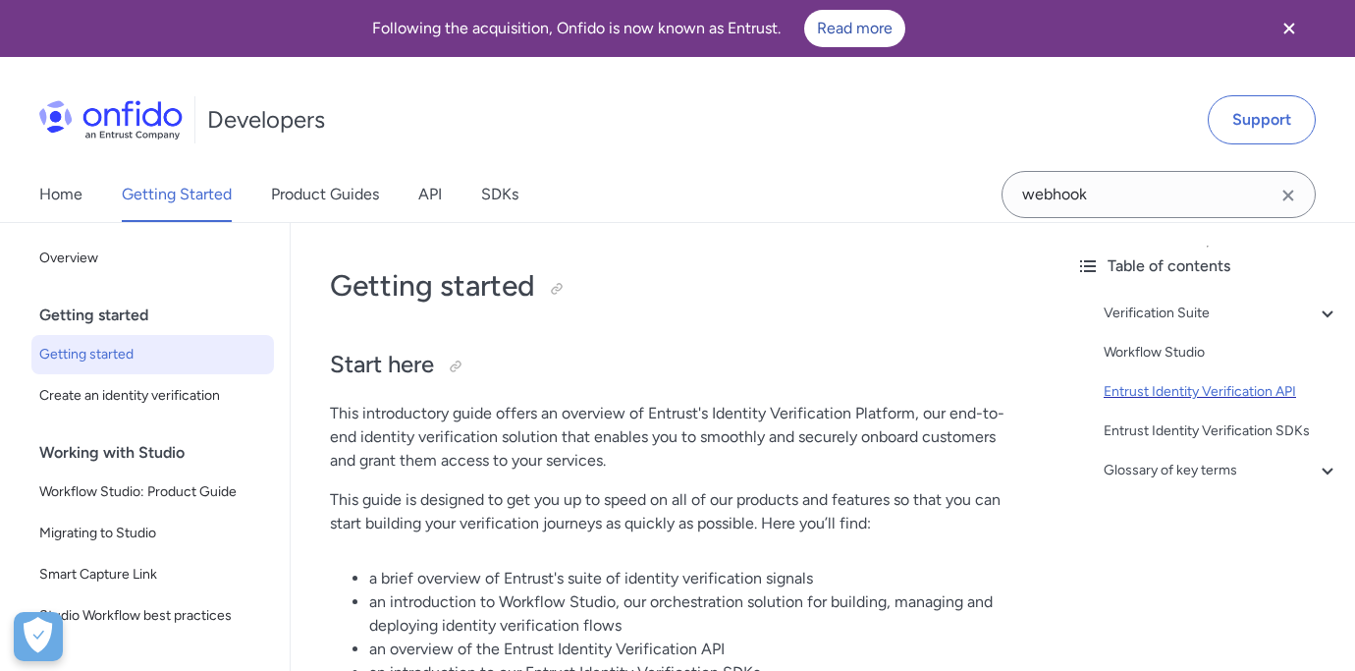
click at [1215, 387] on div "Entrust Identity Verification API" at bounding box center [1222, 392] width 236 height 24
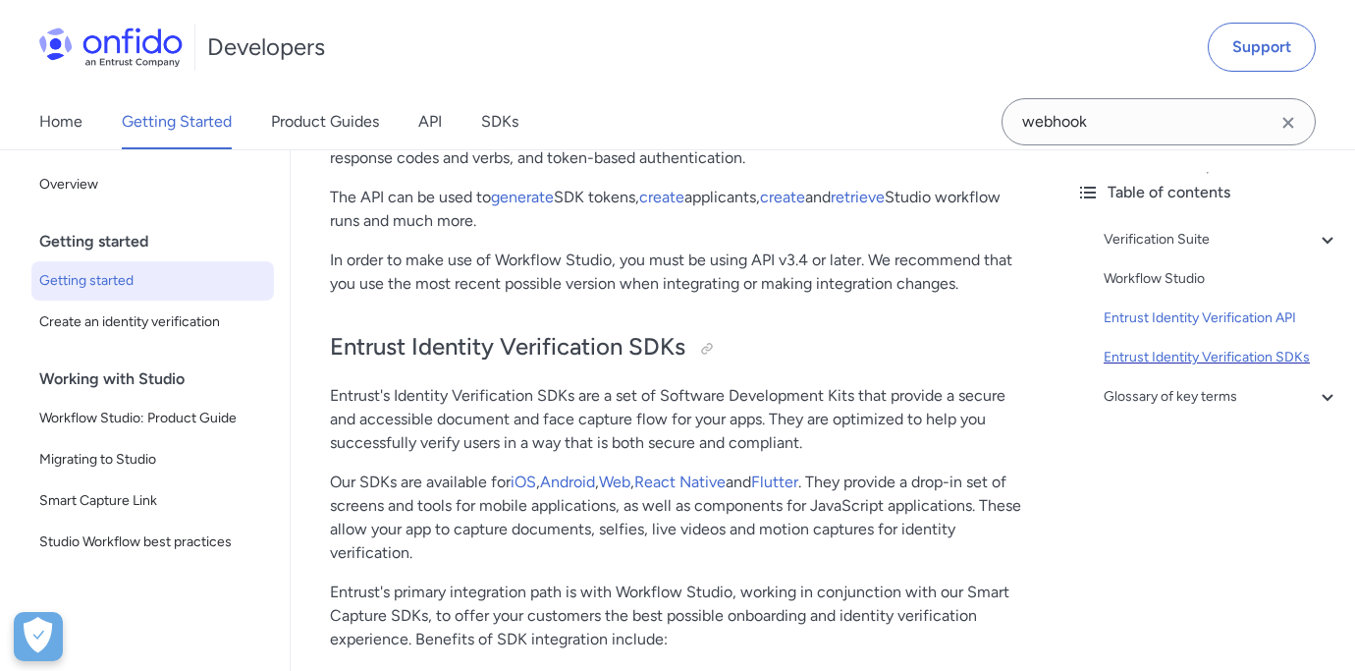
click at [1172, 356] on div "Entrust Identity Verification SDKs" at bounding box center [1222, 358] width 236 height 24
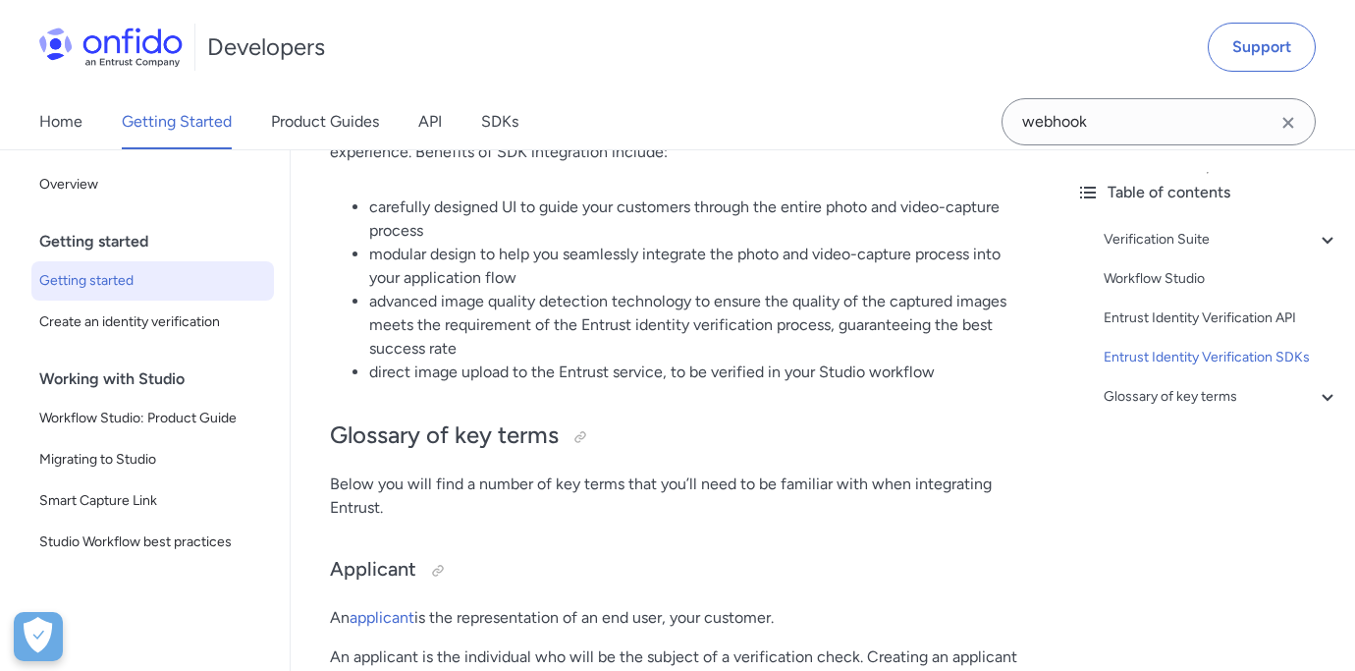
scroll to position [4613, 0]
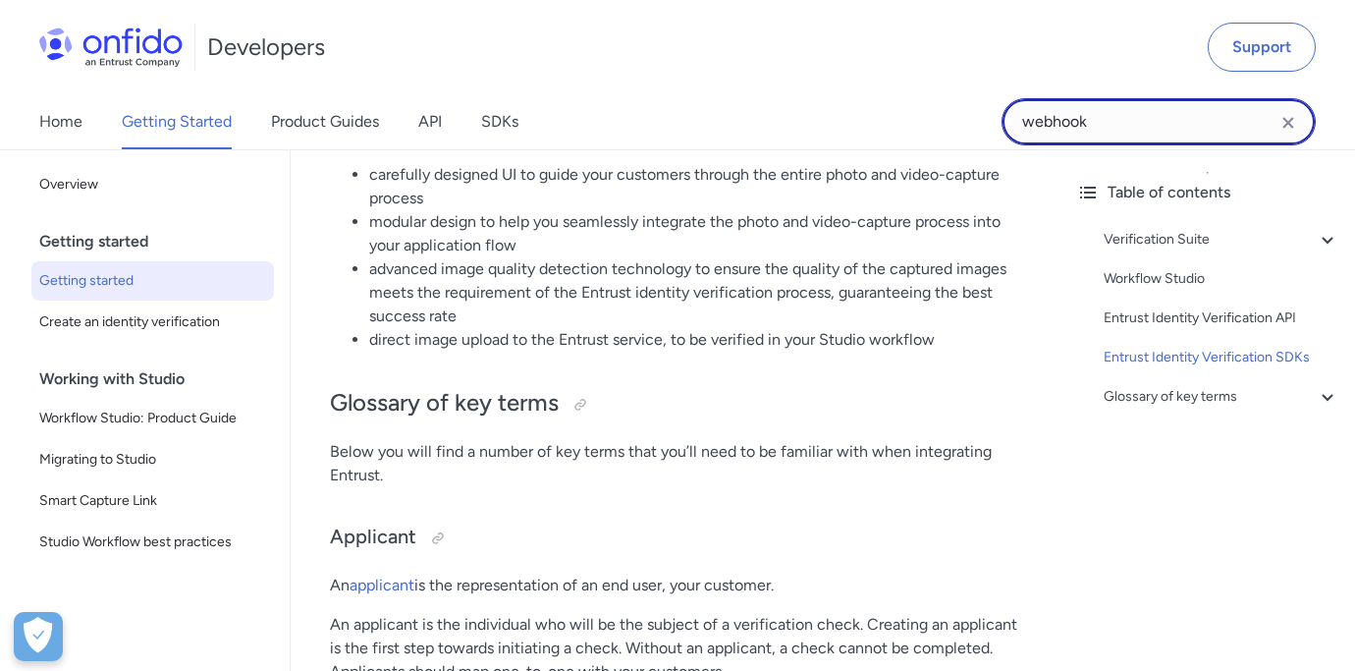
click at [1111, 124] on input "webhook" at bounding box center [1159, 121] width 314 height 47
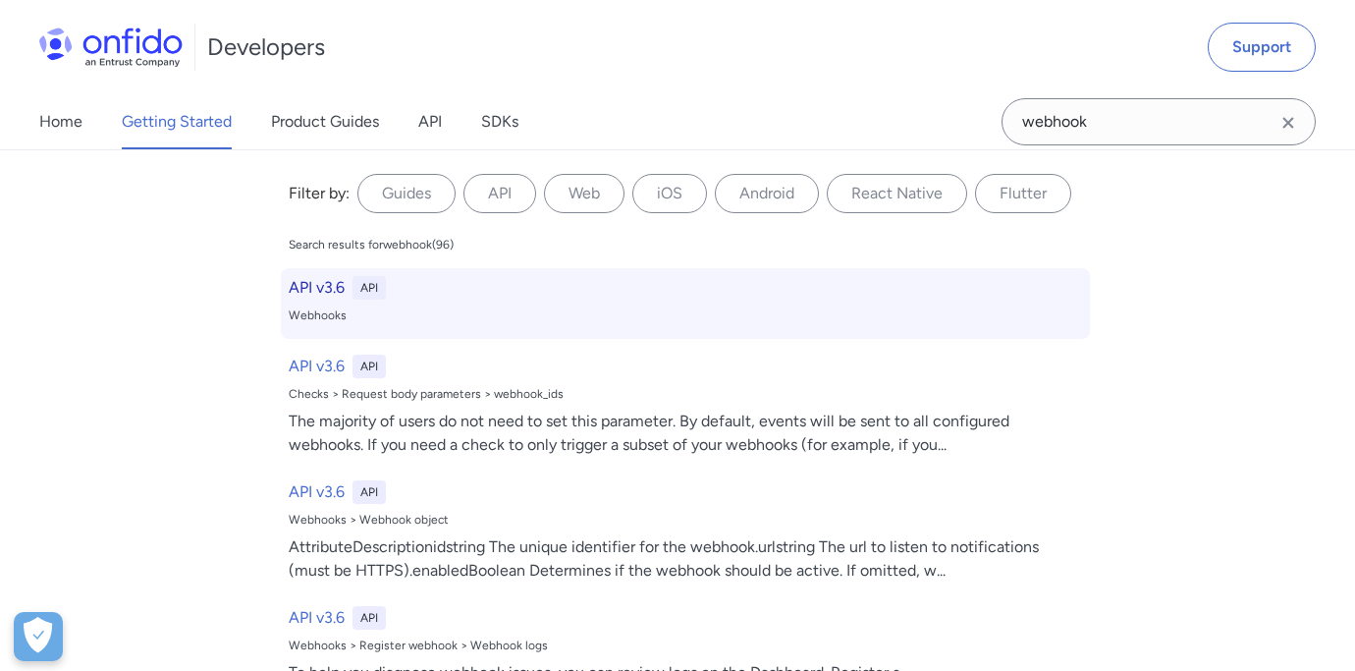
click at [593, 301] on div "API v3.6 API Webhooks" at bounding box center [685, 303] width 809 height 71
select select "http"
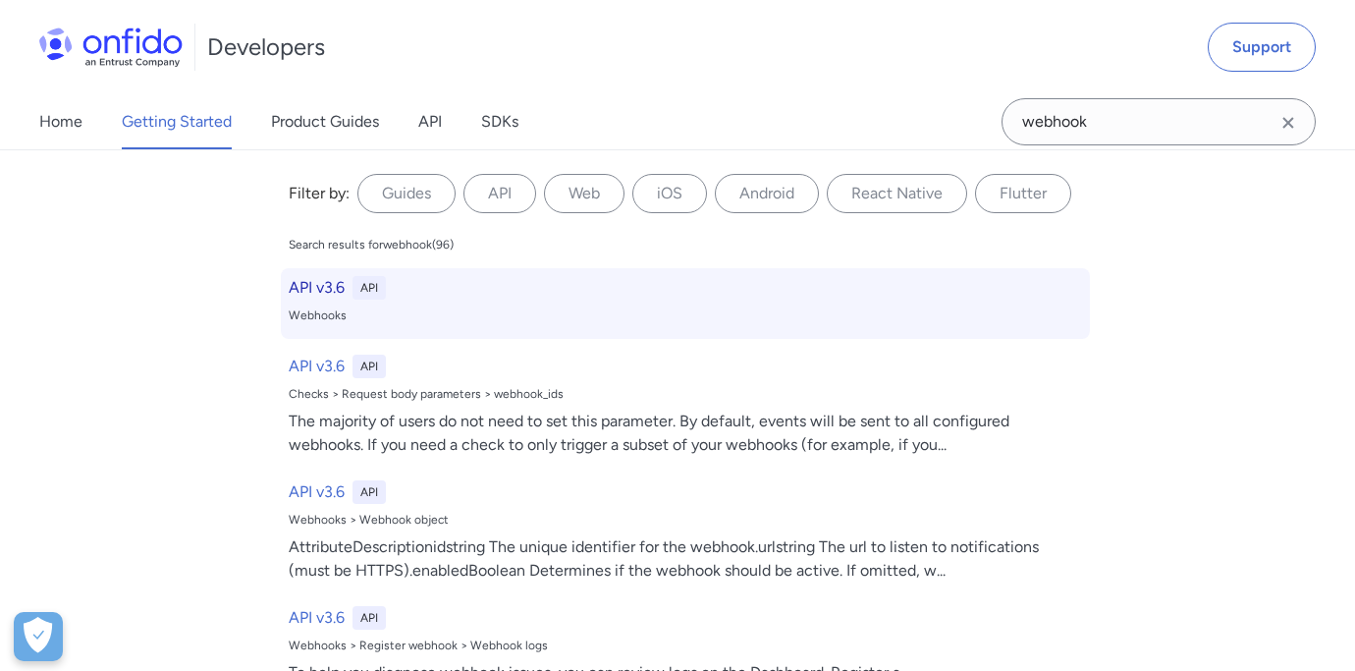
select select "http"
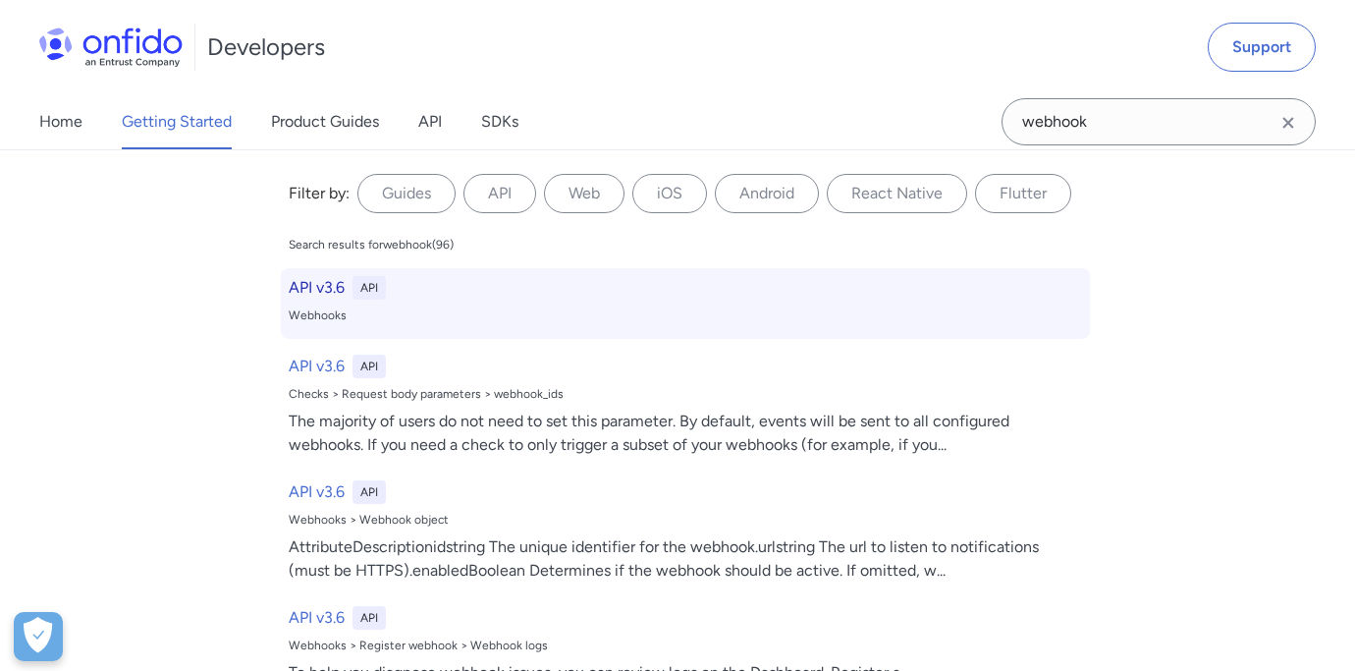
select select "http"
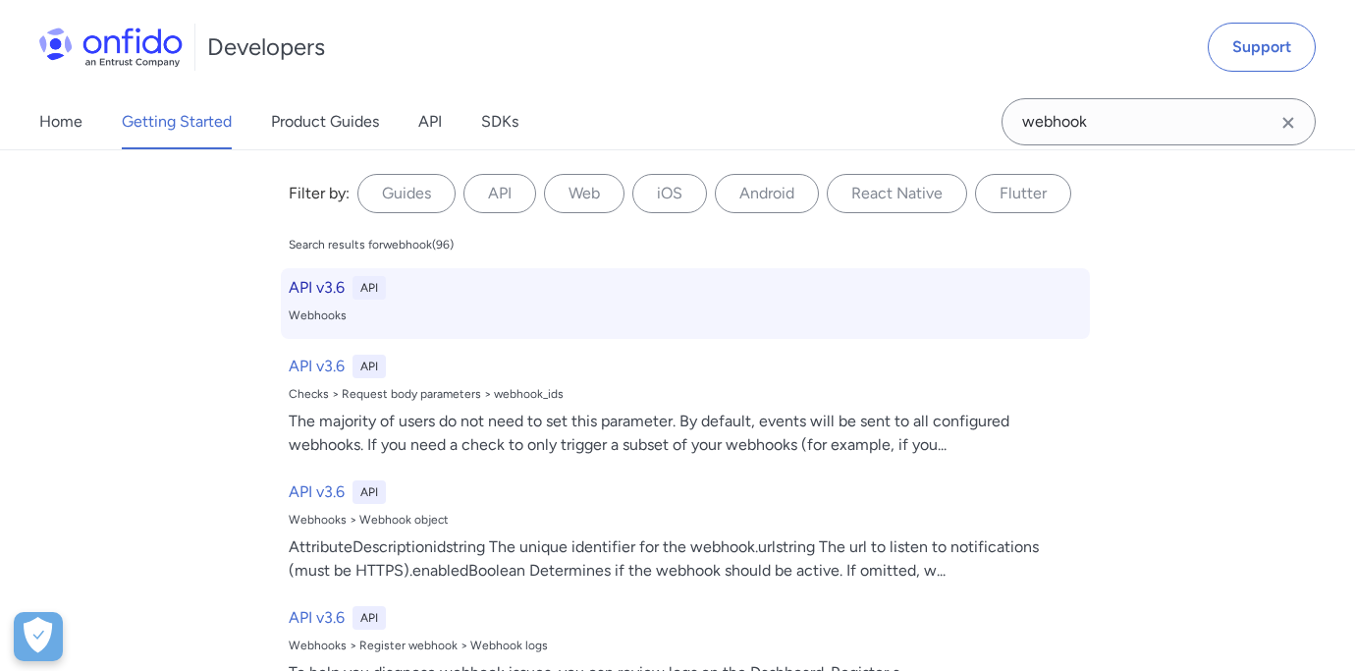
select select "http"
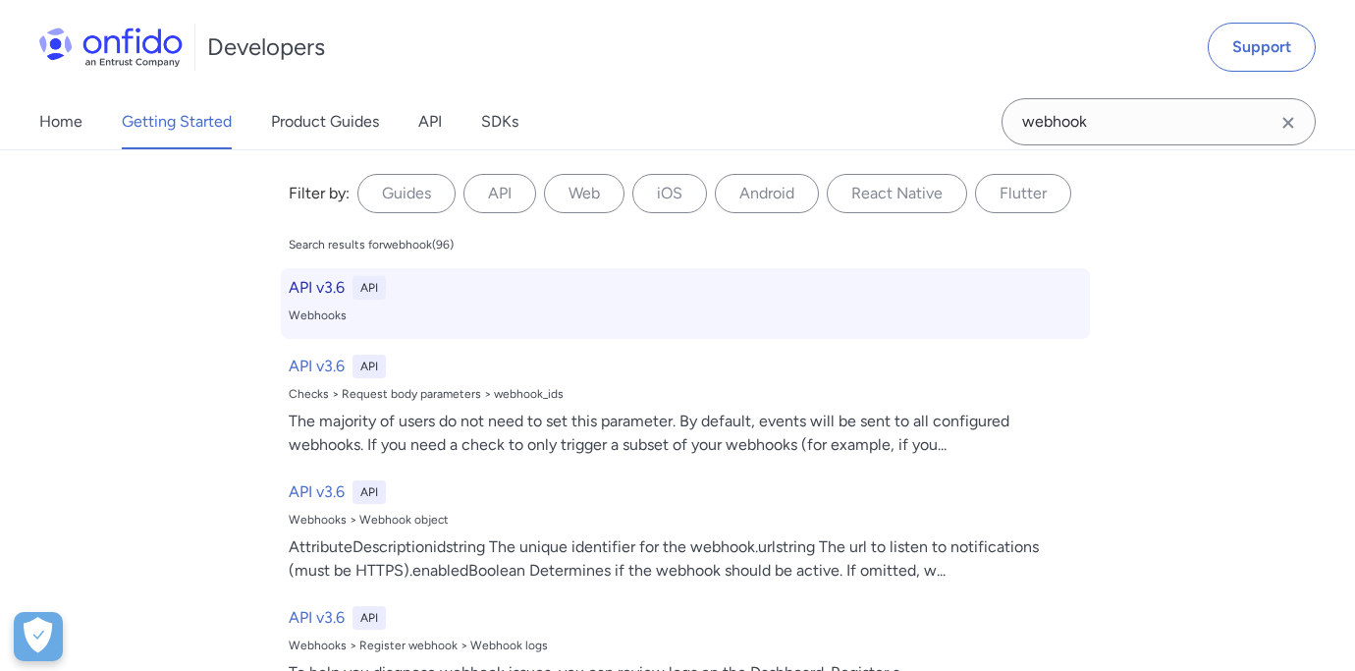
select select "http"
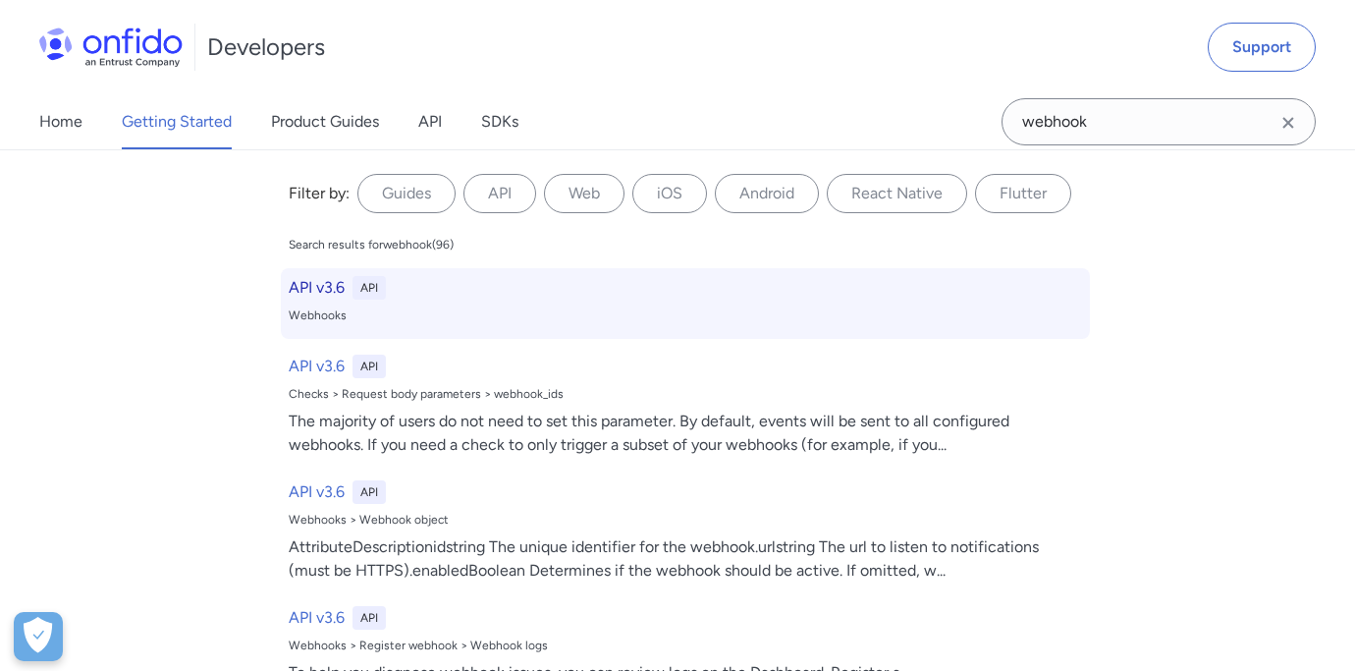
select select "http"
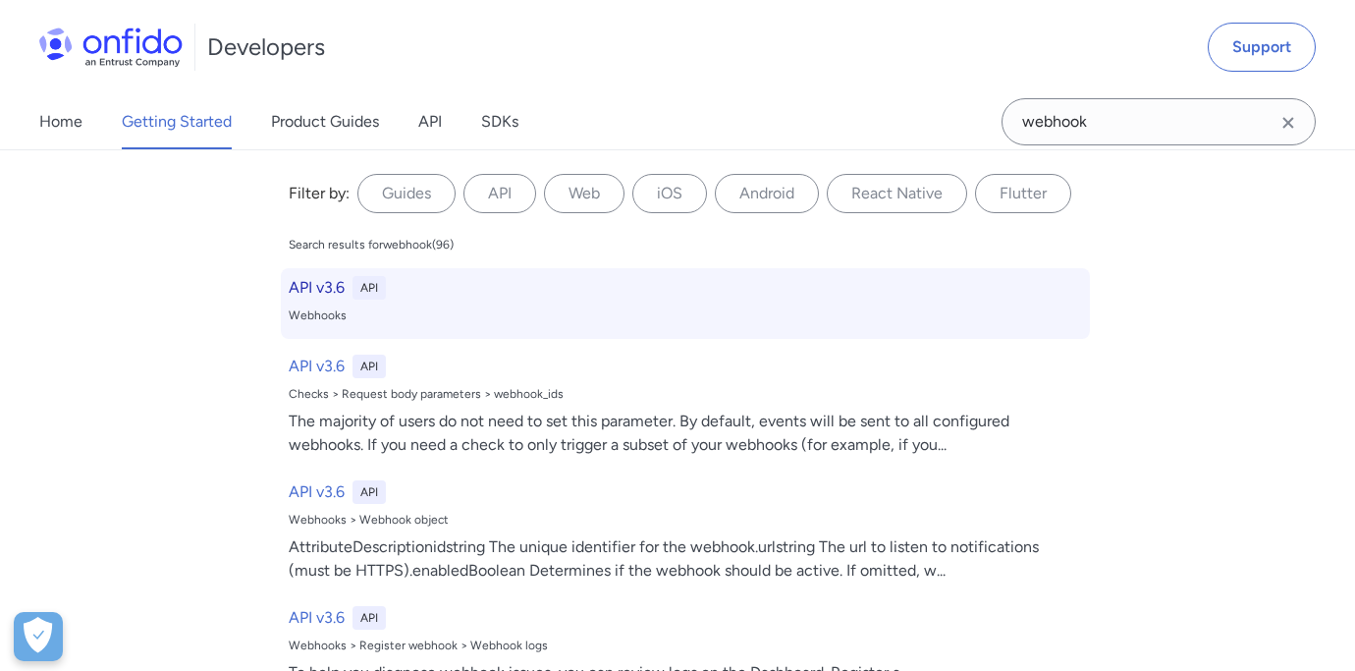
select select "http"
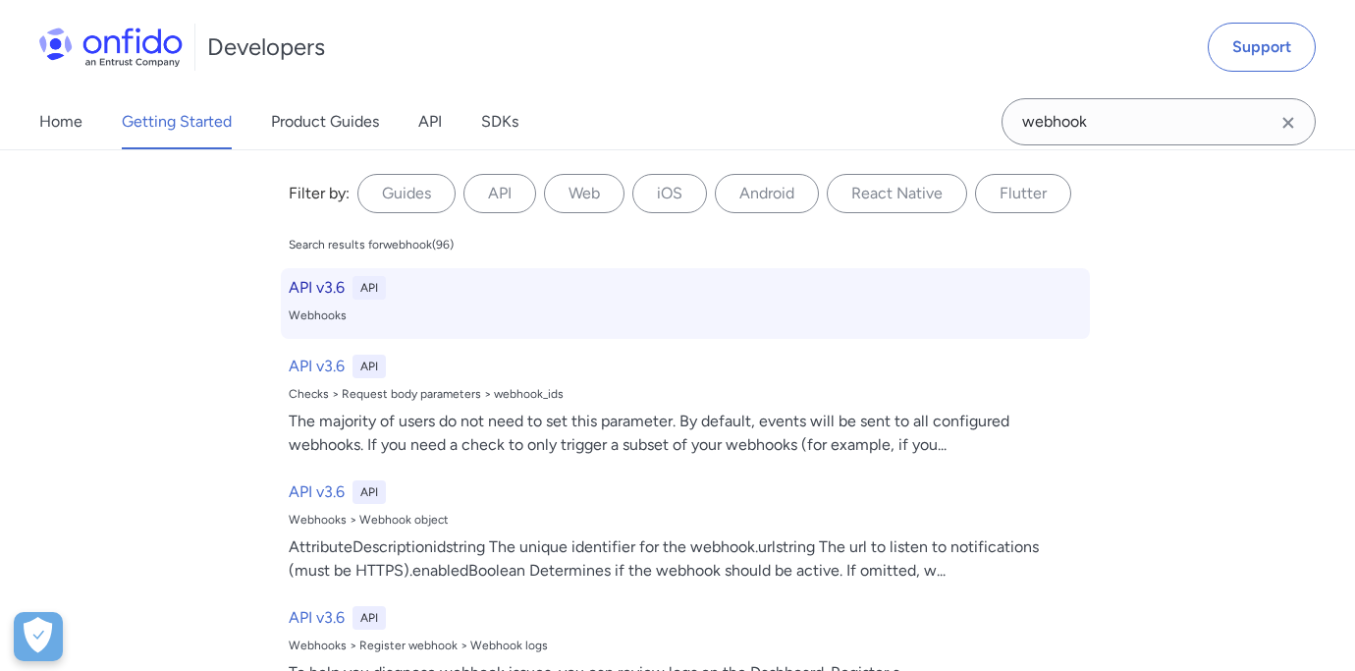
select select "http"
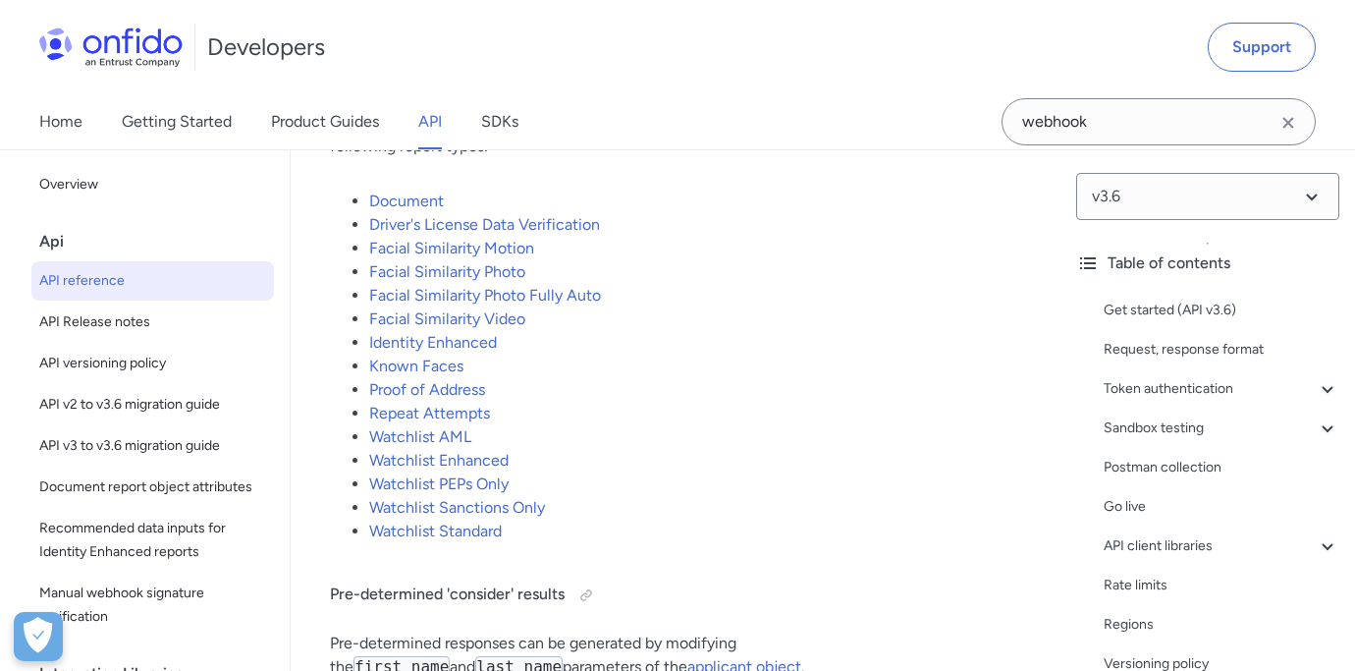
scroll to position [189630, 0]
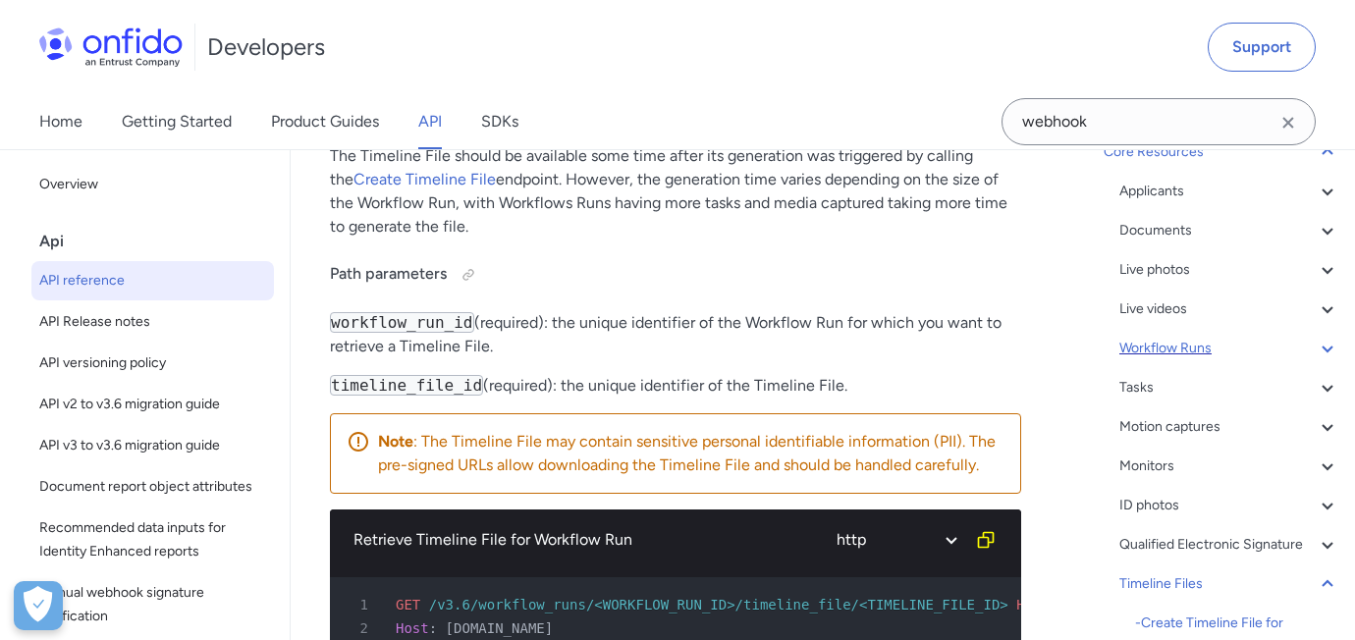
scroll to position [668, 0]
click at [1187, 463] on div "Monitors" at bounding box center [1230, 468] width 220 height 24
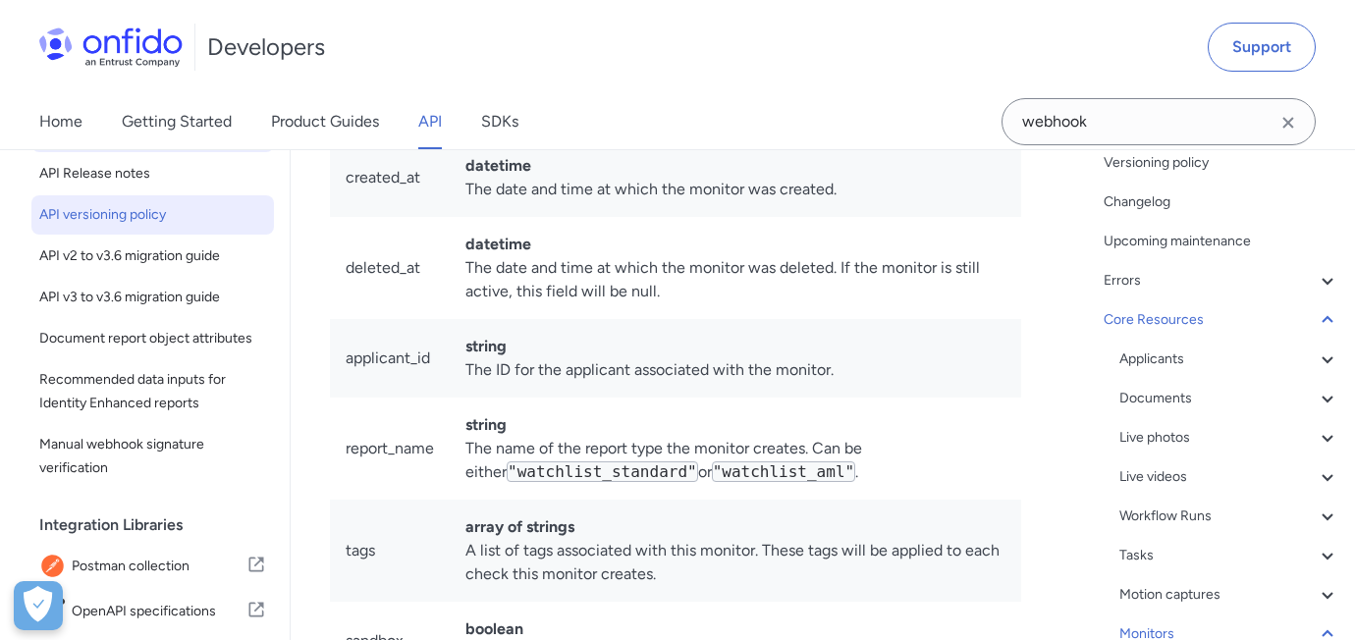
scroll to position [120, 0]
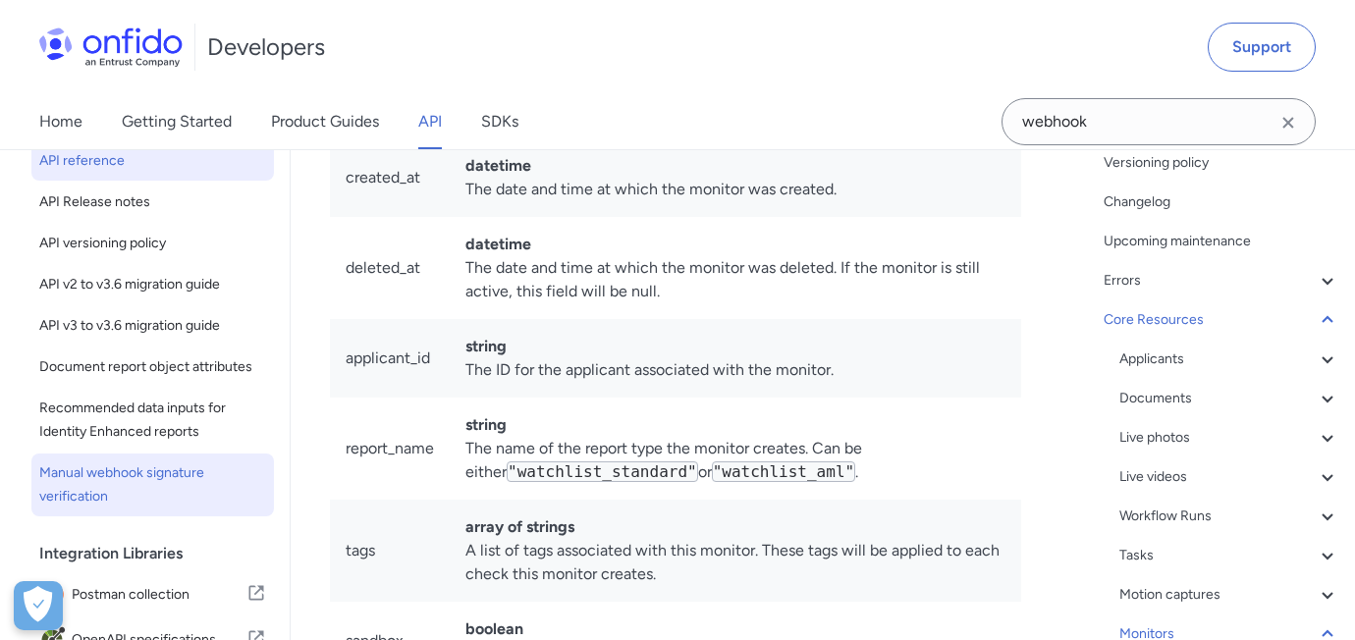
click at [151, 477] on span "Manual webhook signature verification" at bounding box center [152, 485] width 227 height 47
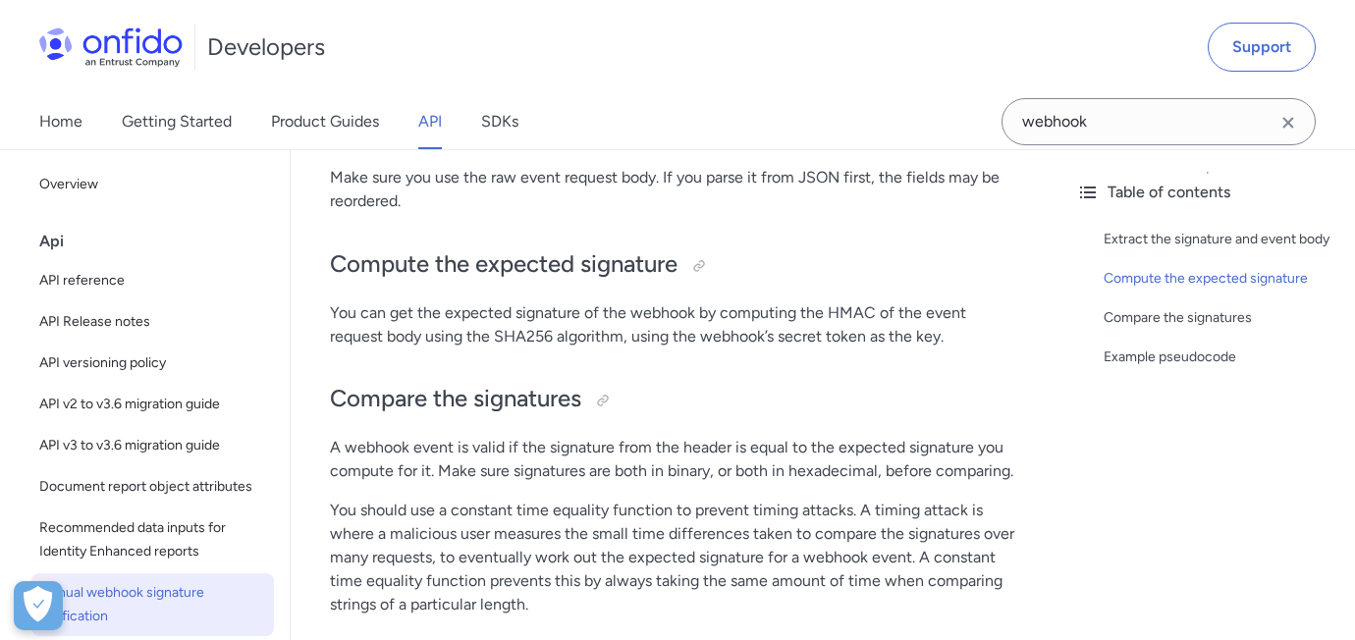
scroll to position [500, 0]
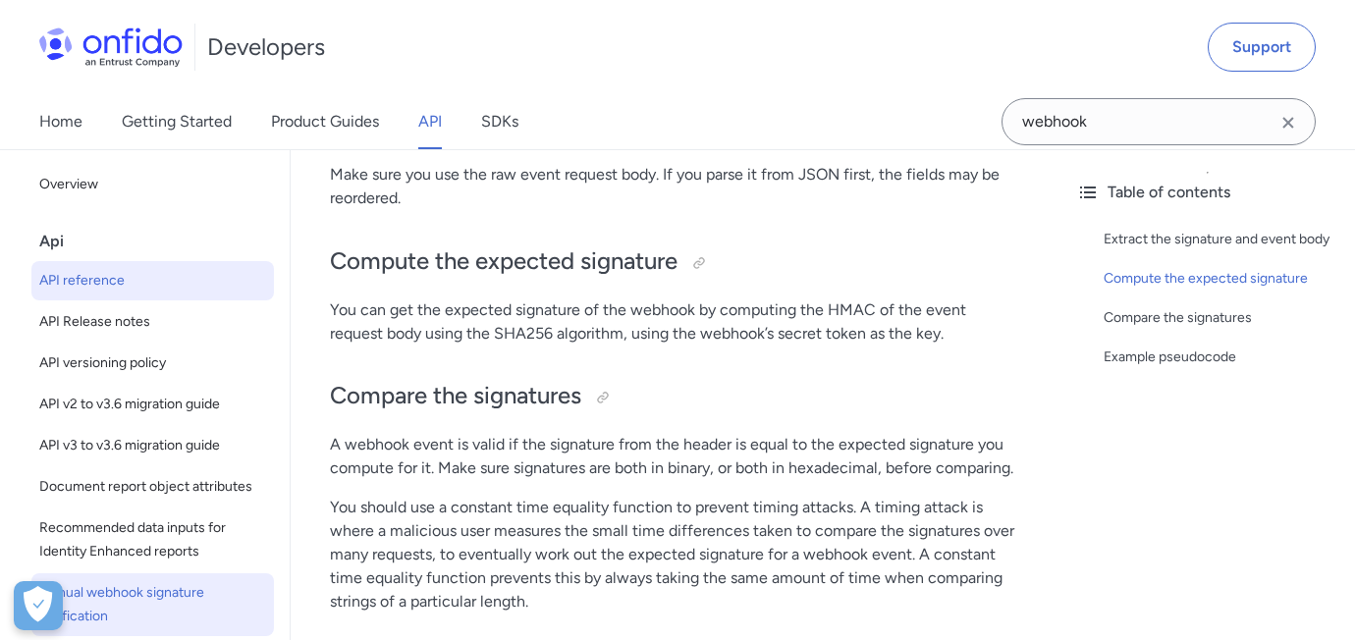
click at [187, 292] on span "API reference" at bounding box center [152, 281] width 227 height 24
select select "http"
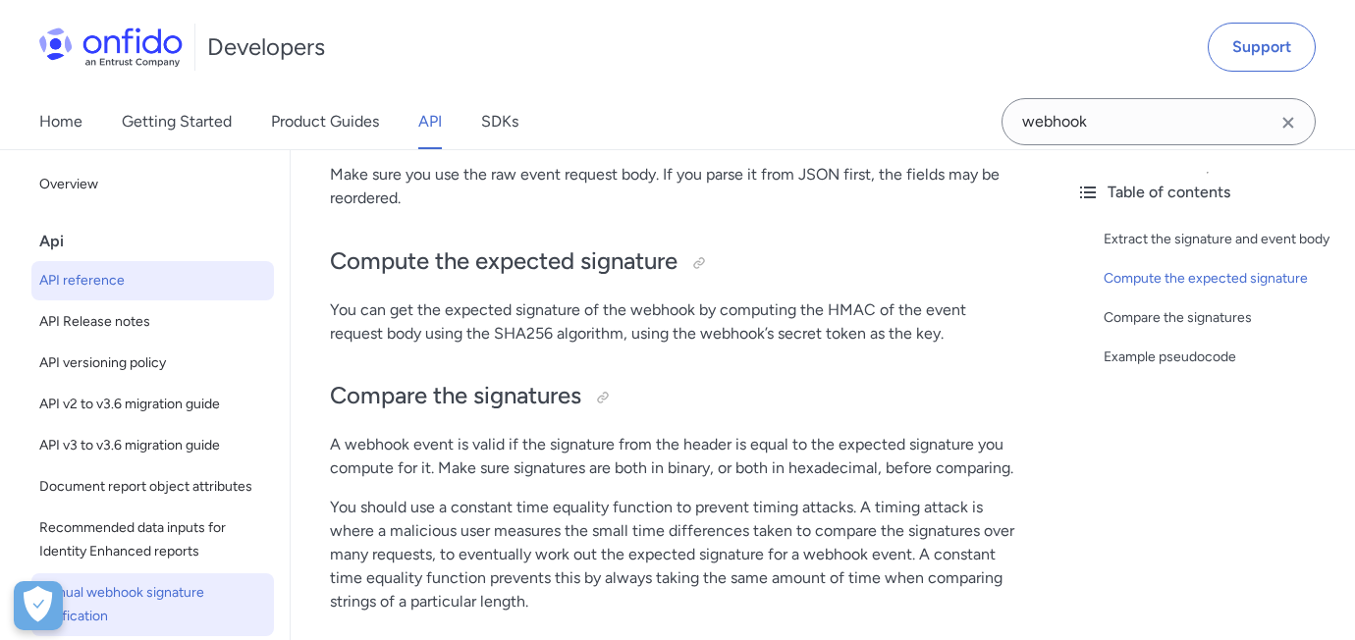
select select "http"
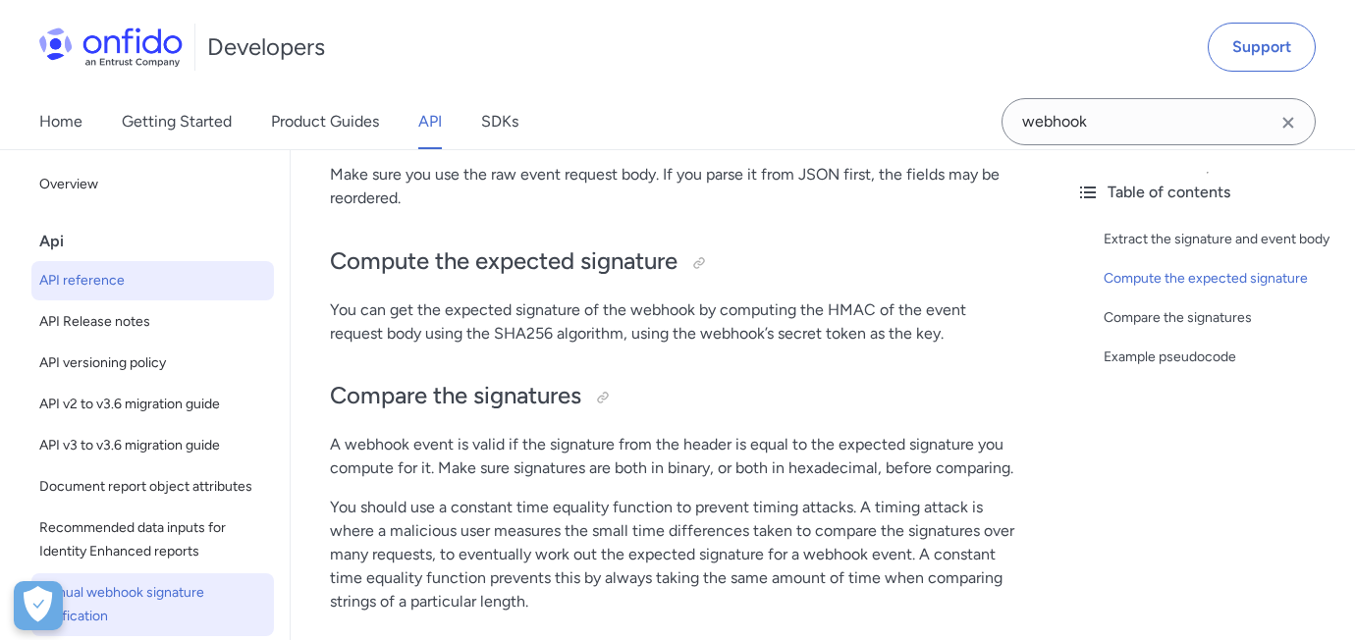
select select "http"
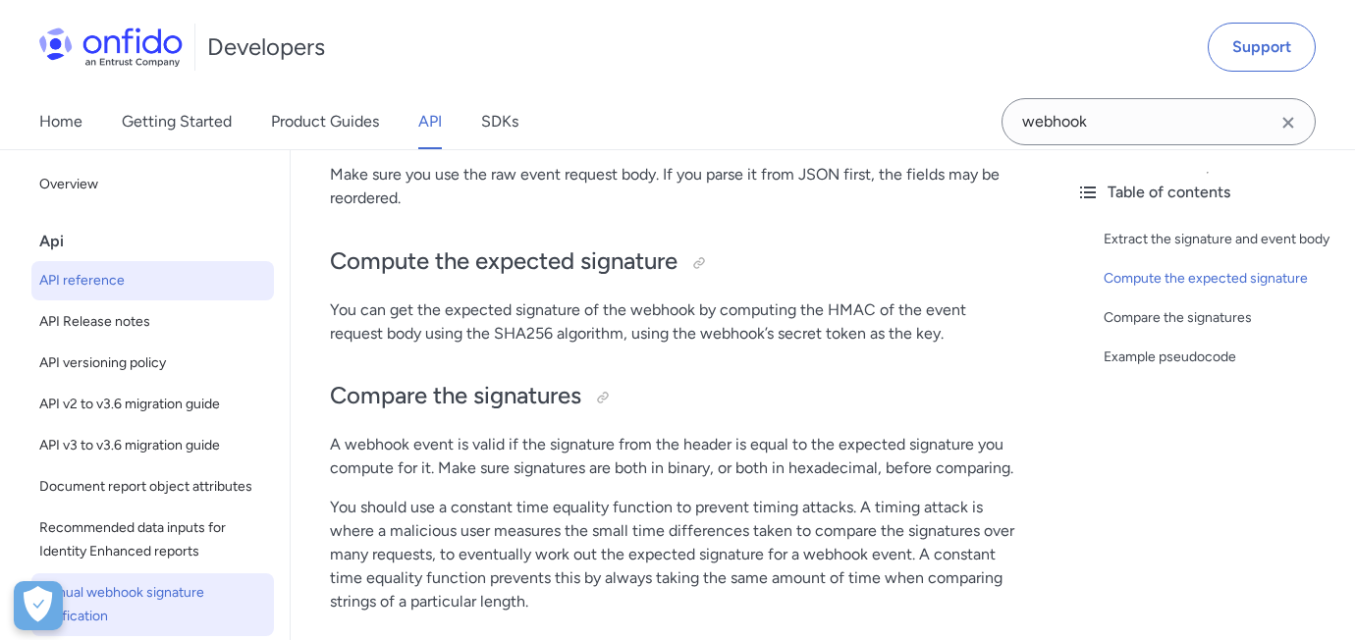
select select "http"
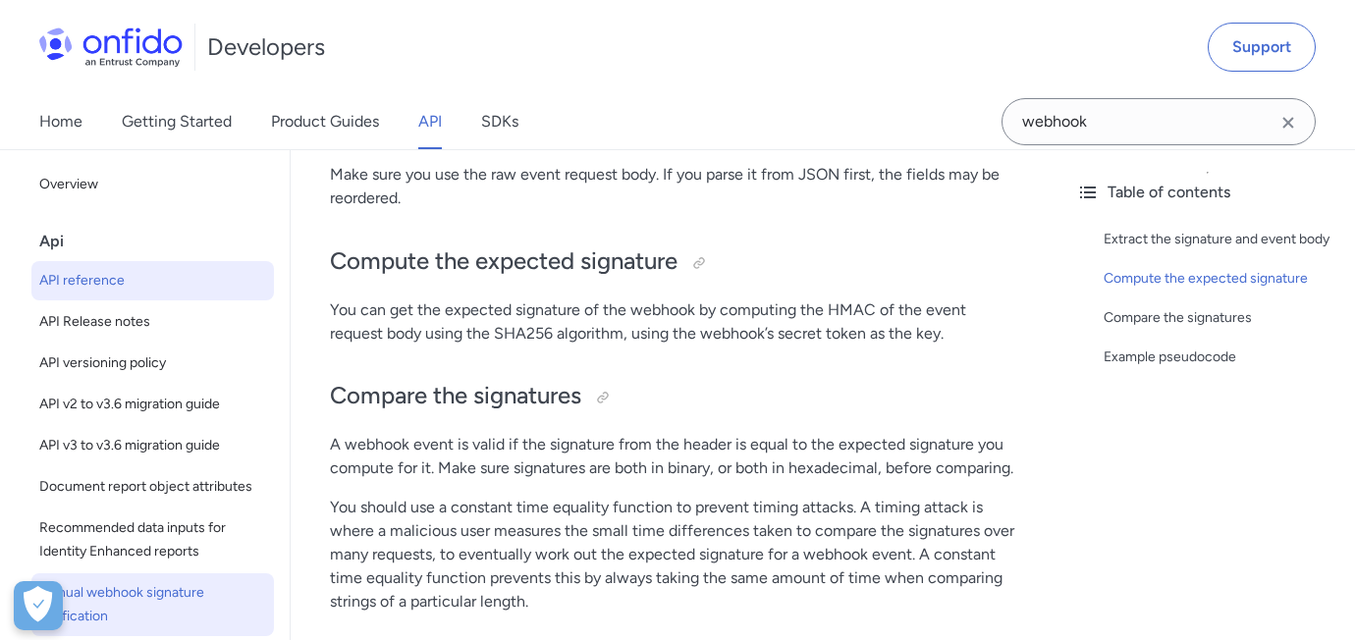
select select "http"
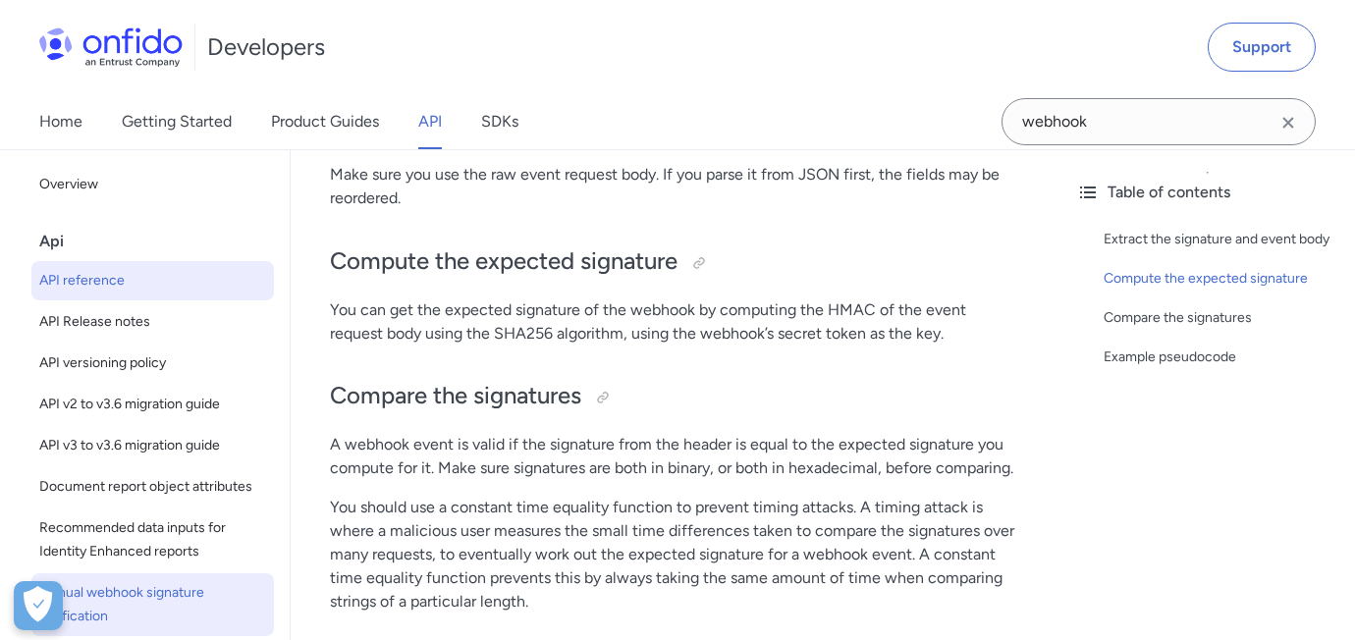
select select "http"
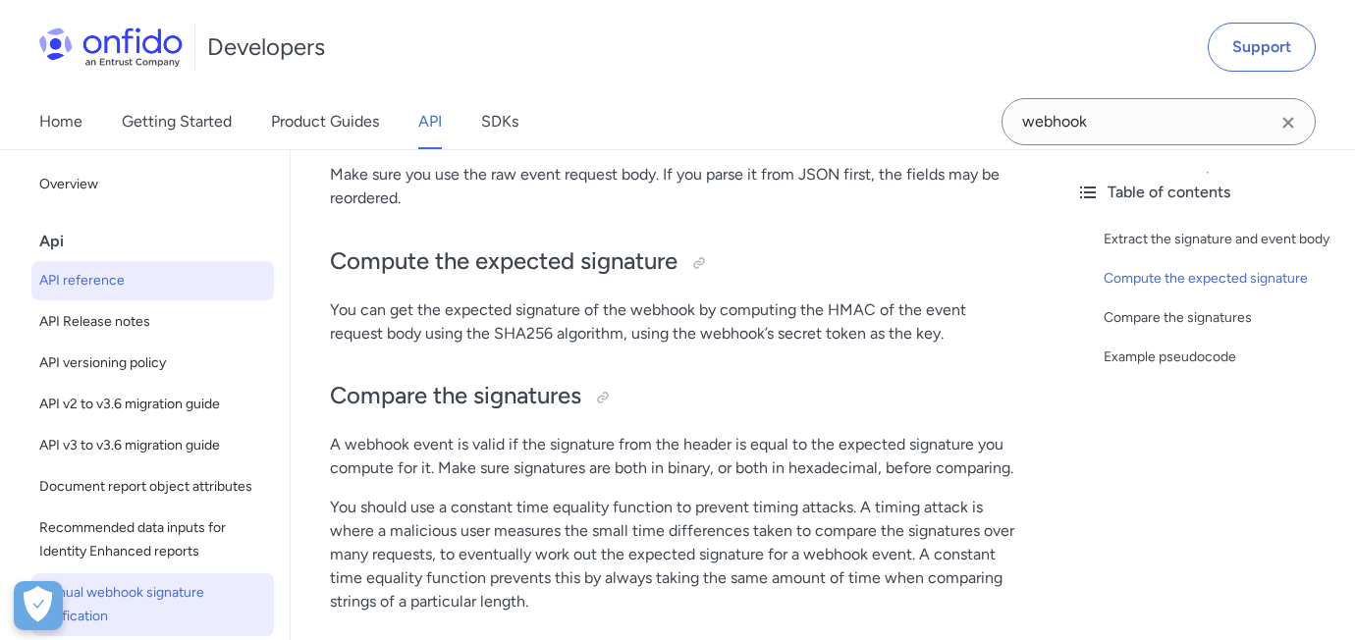
select select "http"
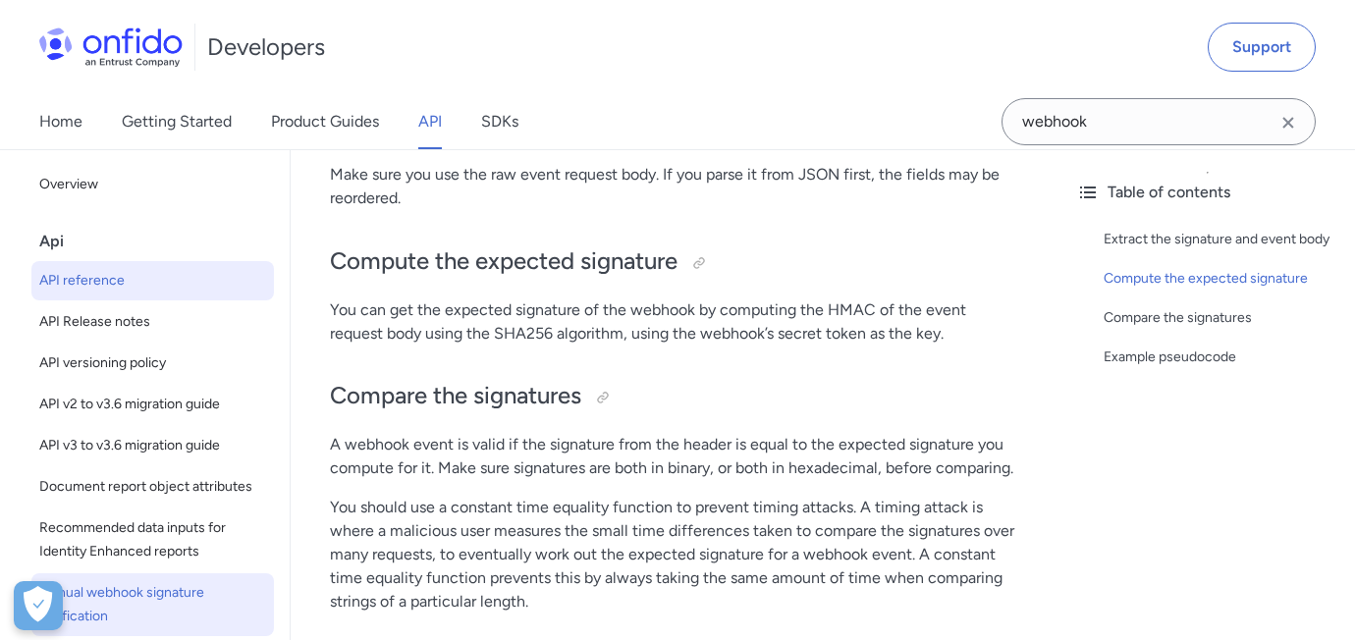
select select "http"
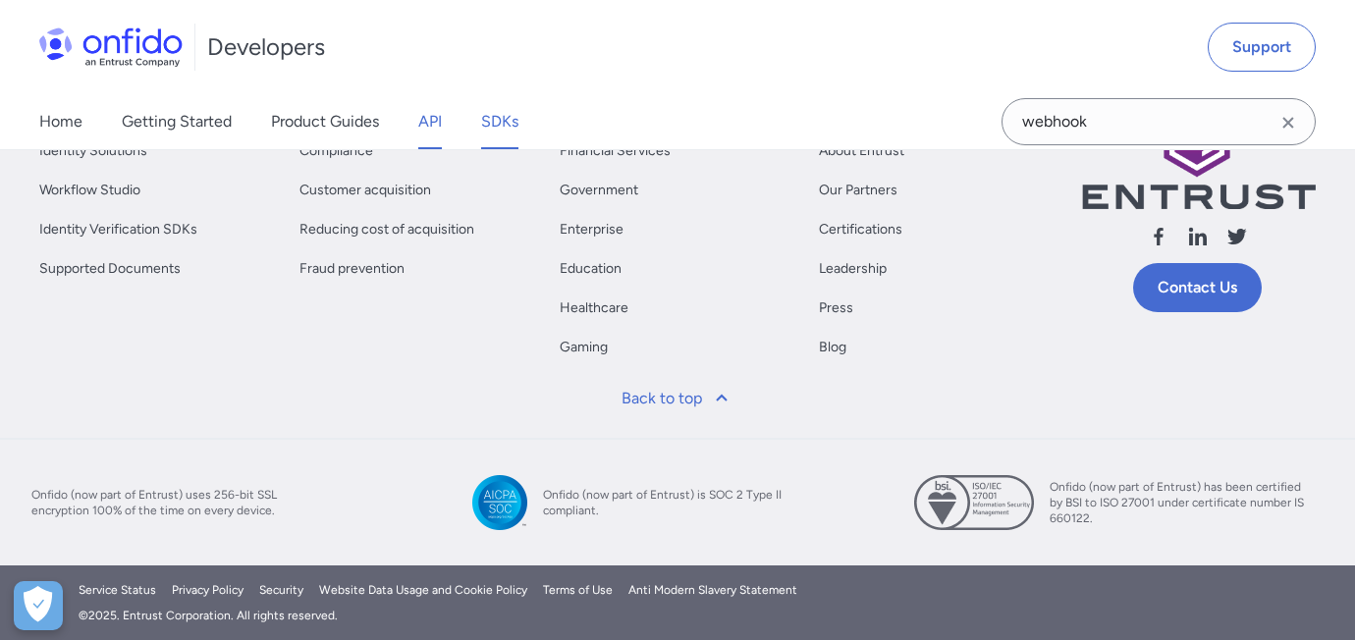
click at [494, 119] on link "SDKs" at bounding box center [499, 121] width 37 height 55
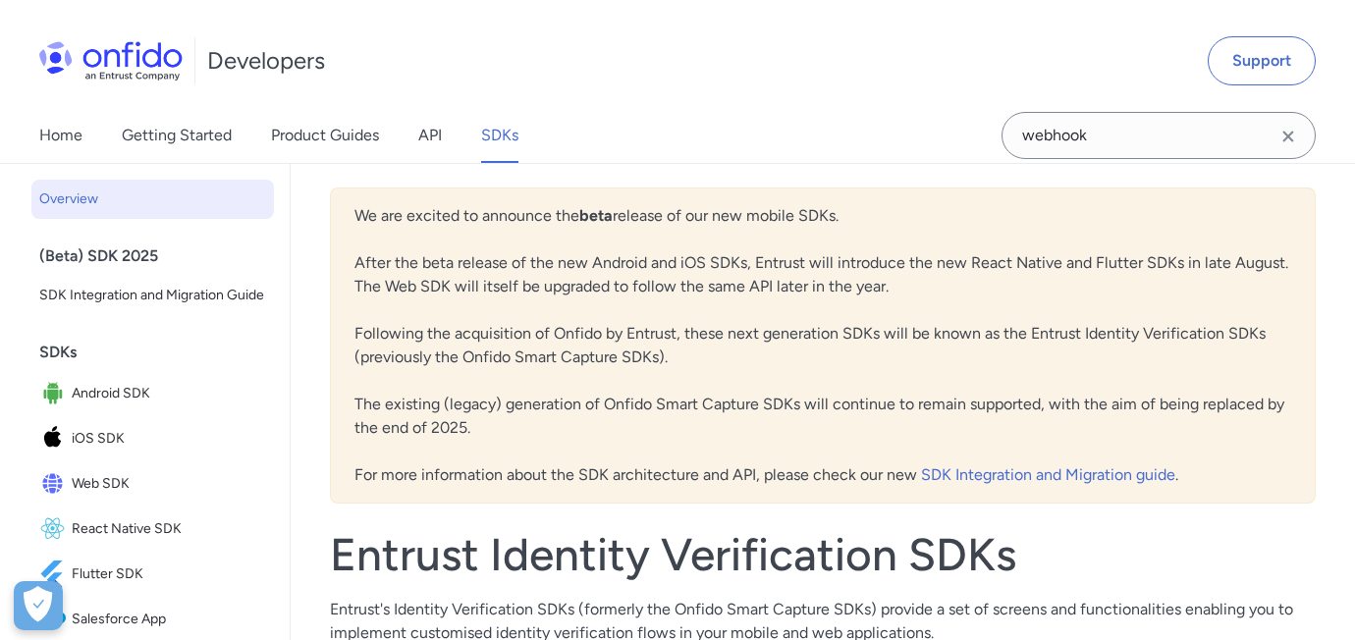
scroll to position [62, 0]
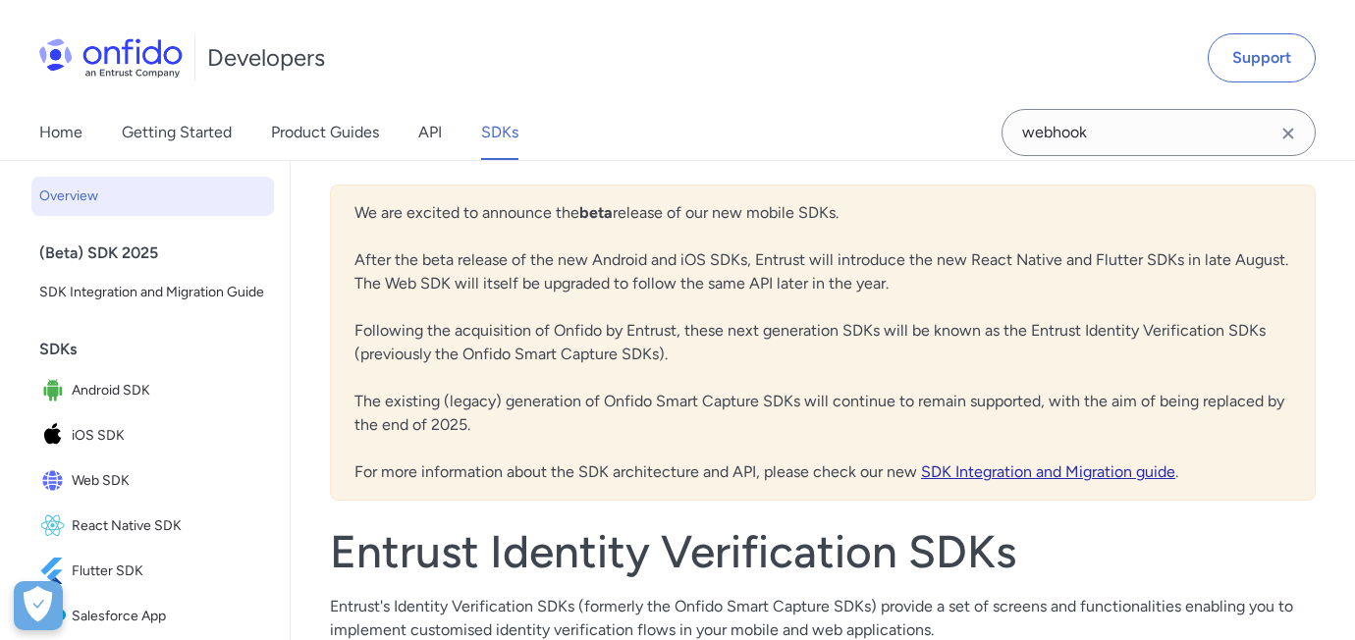
click at [1051, 471] on link "SDK Integration and Migration guide" at bounding box center [1048, 472] width 254 height 19
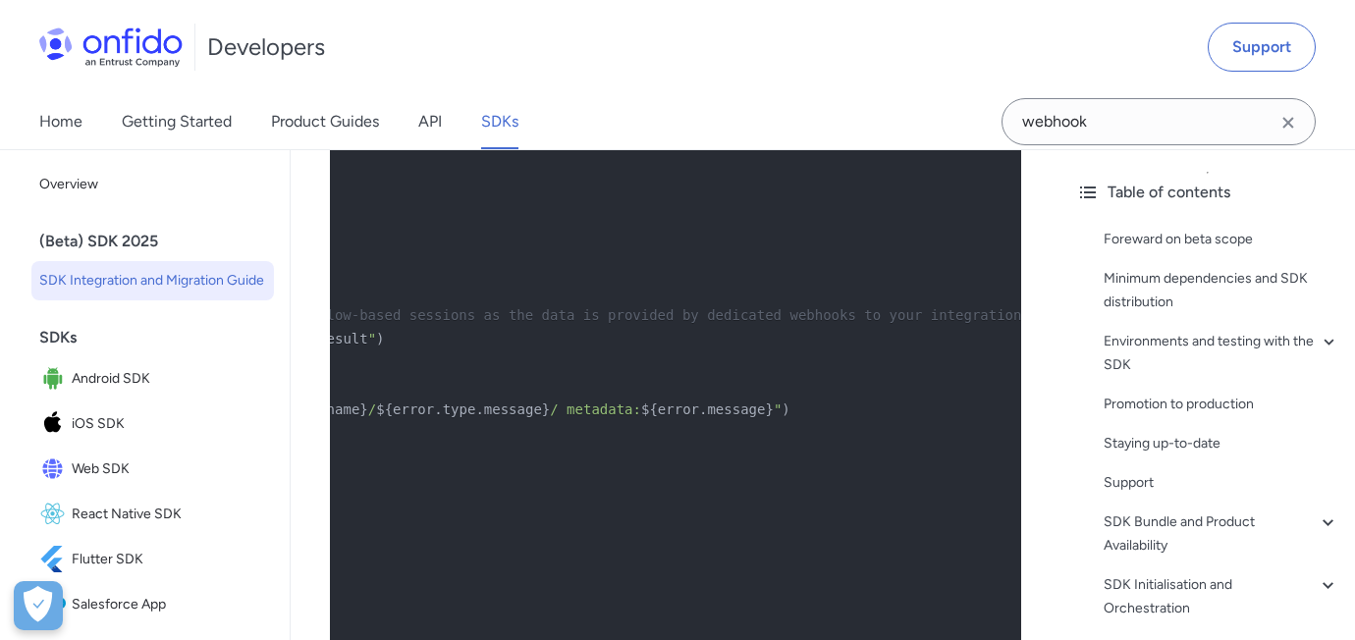
scroll to position [16998, 0]
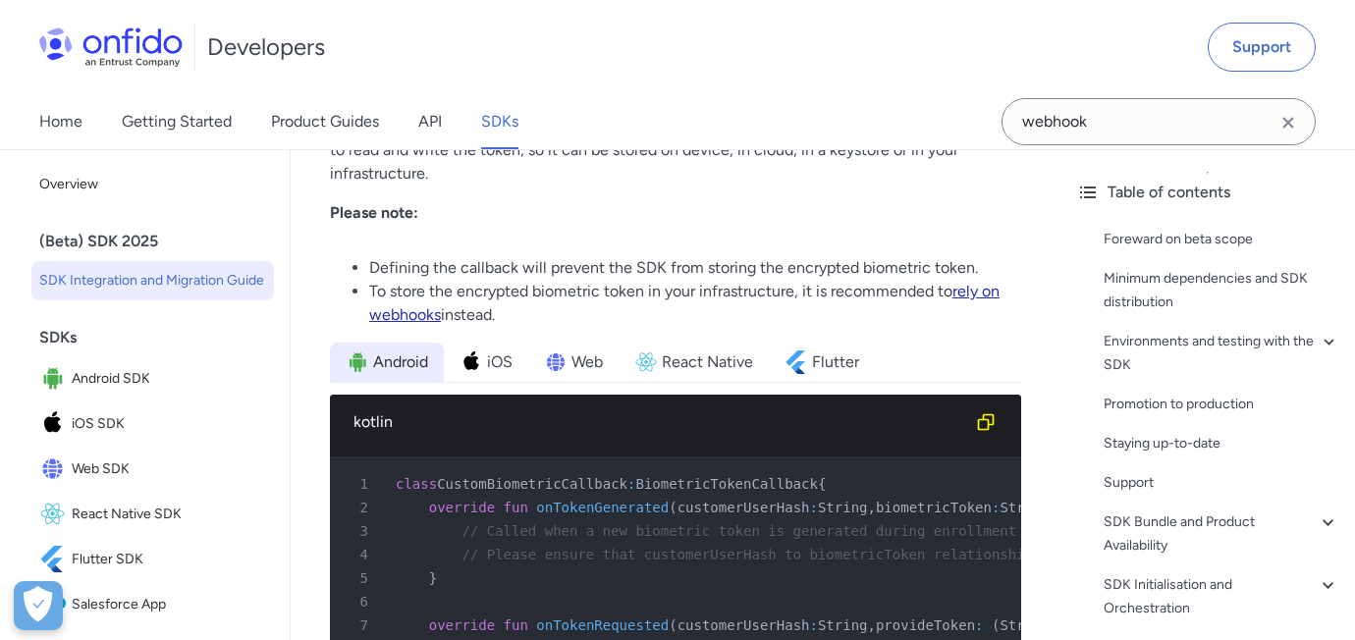
click at [404, 319] on link "rely on webhooks" at bounding box center [684, 303] width 630 height 42
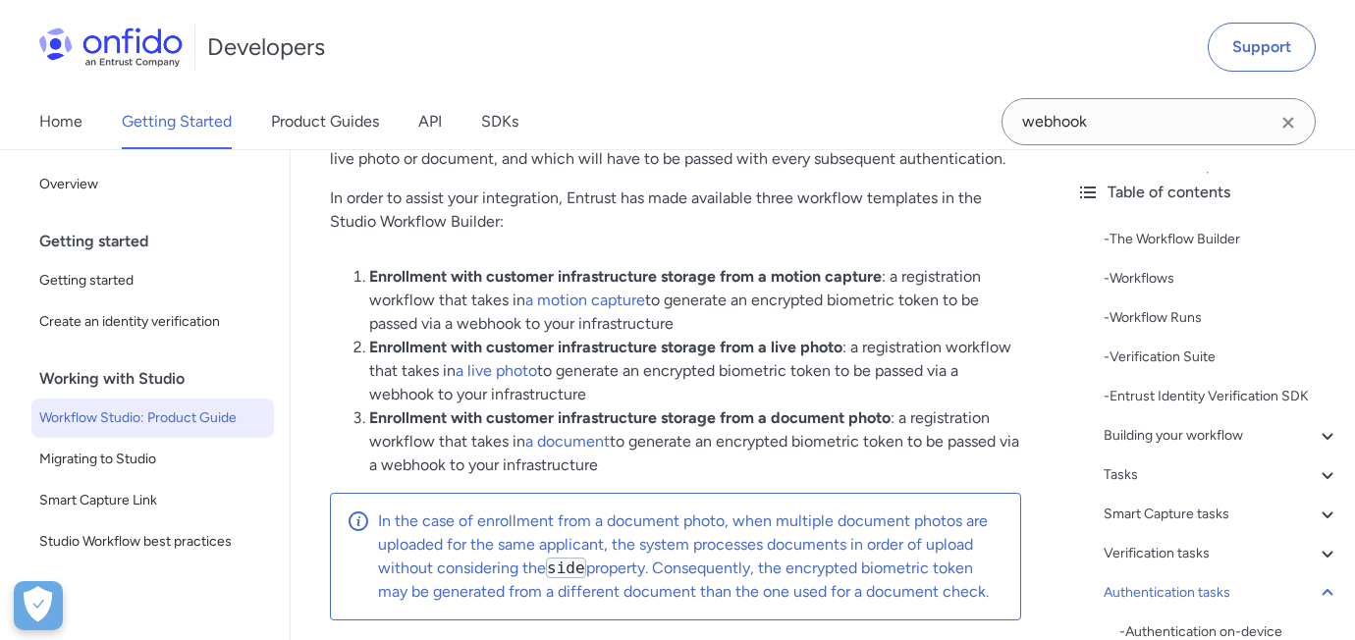
scroll to position [27776, 0]
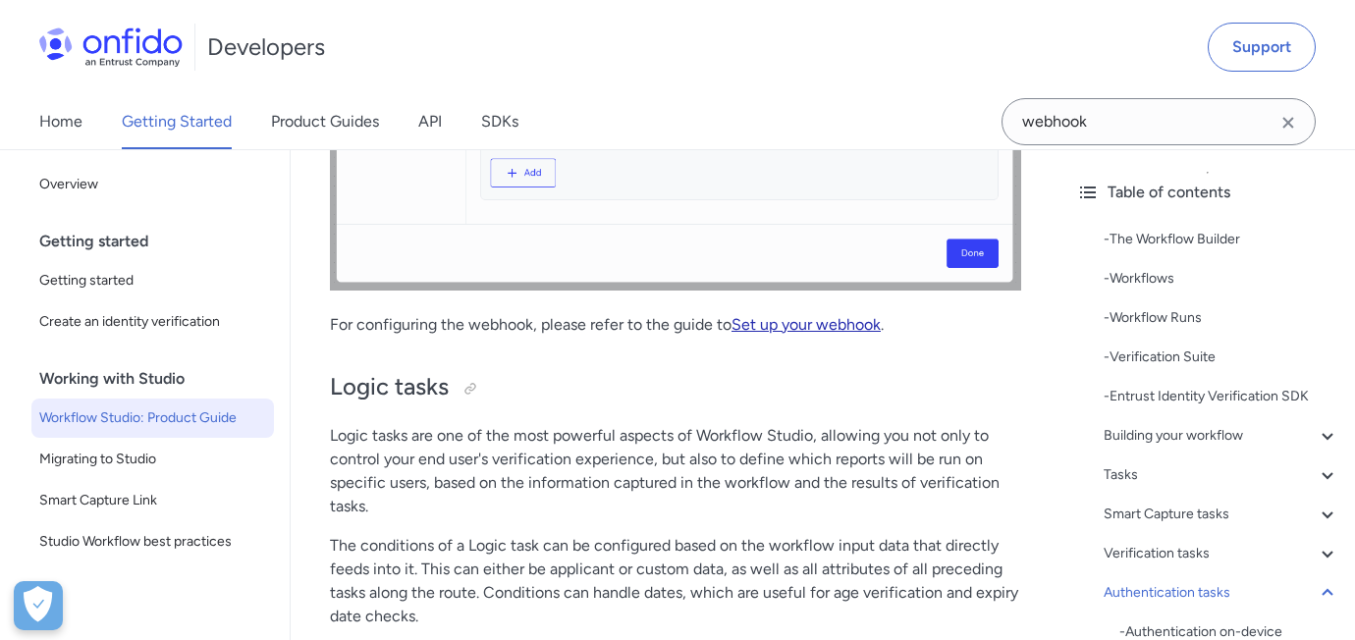
click at [791, 326] on link "Set up your webhook" at bounding box center [806, 324] width 149 height 19
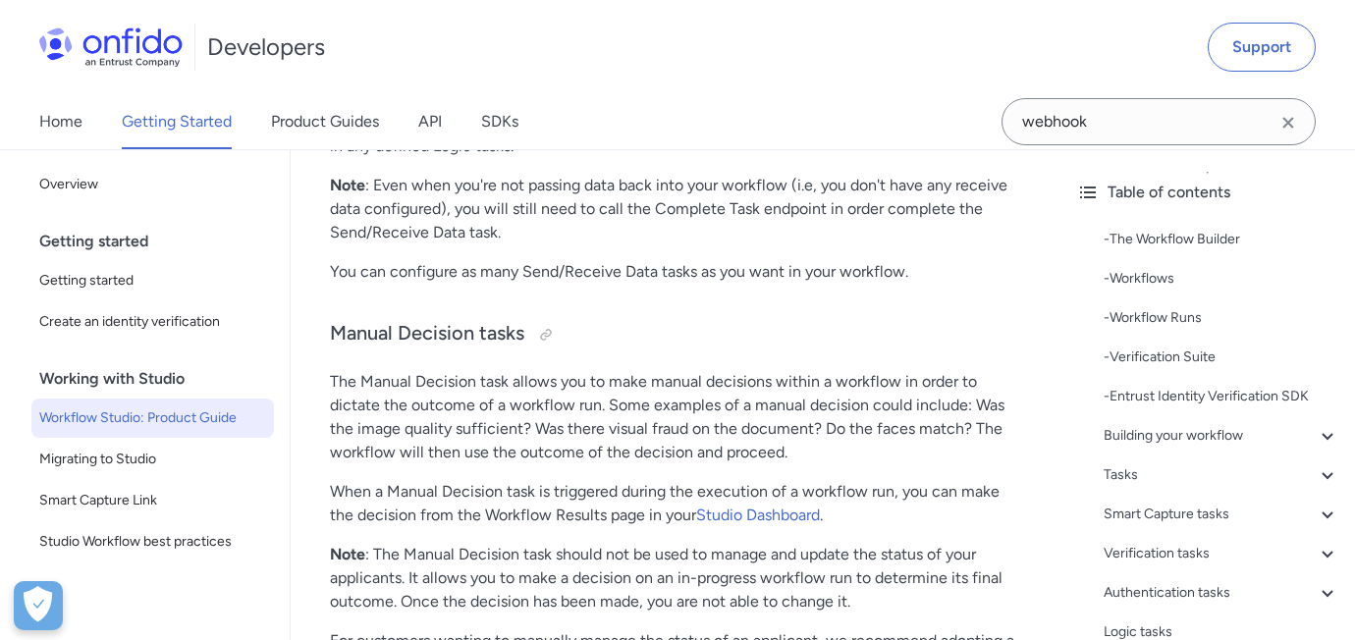
scroll to position [34089, 0]
